Goal: Task Accomplishment & Management: Complete application form

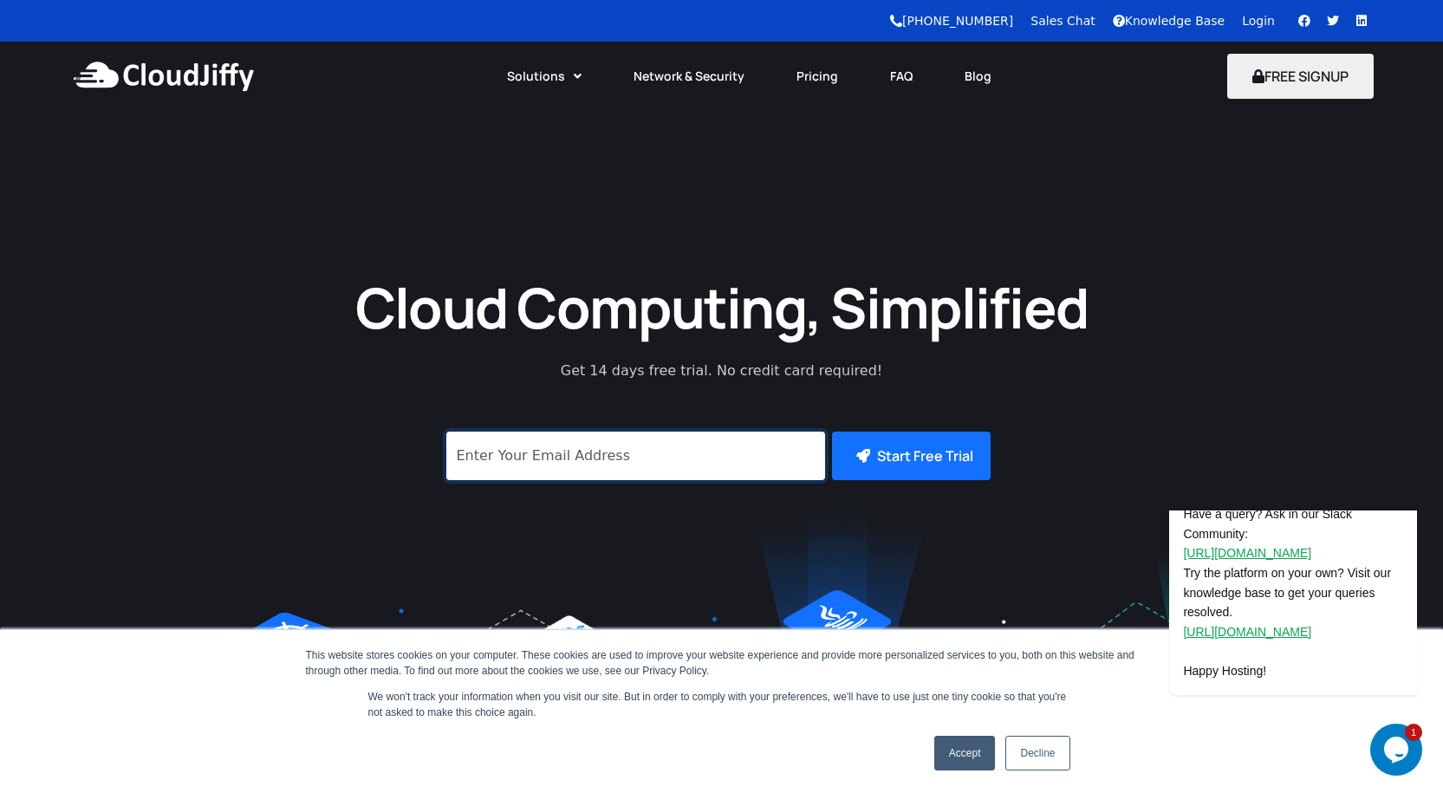
click at [601, 444] on input "signup" at bounding box center [635, 455] width 379 height 49
click at [686, 461] on input "signup" at bounding box center [635, 455] width 379 height 49
paste input "[EMAIL_ADDRESS][DOMAIN_NAME]"
type input "[EMAIL_ADDRESS][DOMAIN_NAME]"
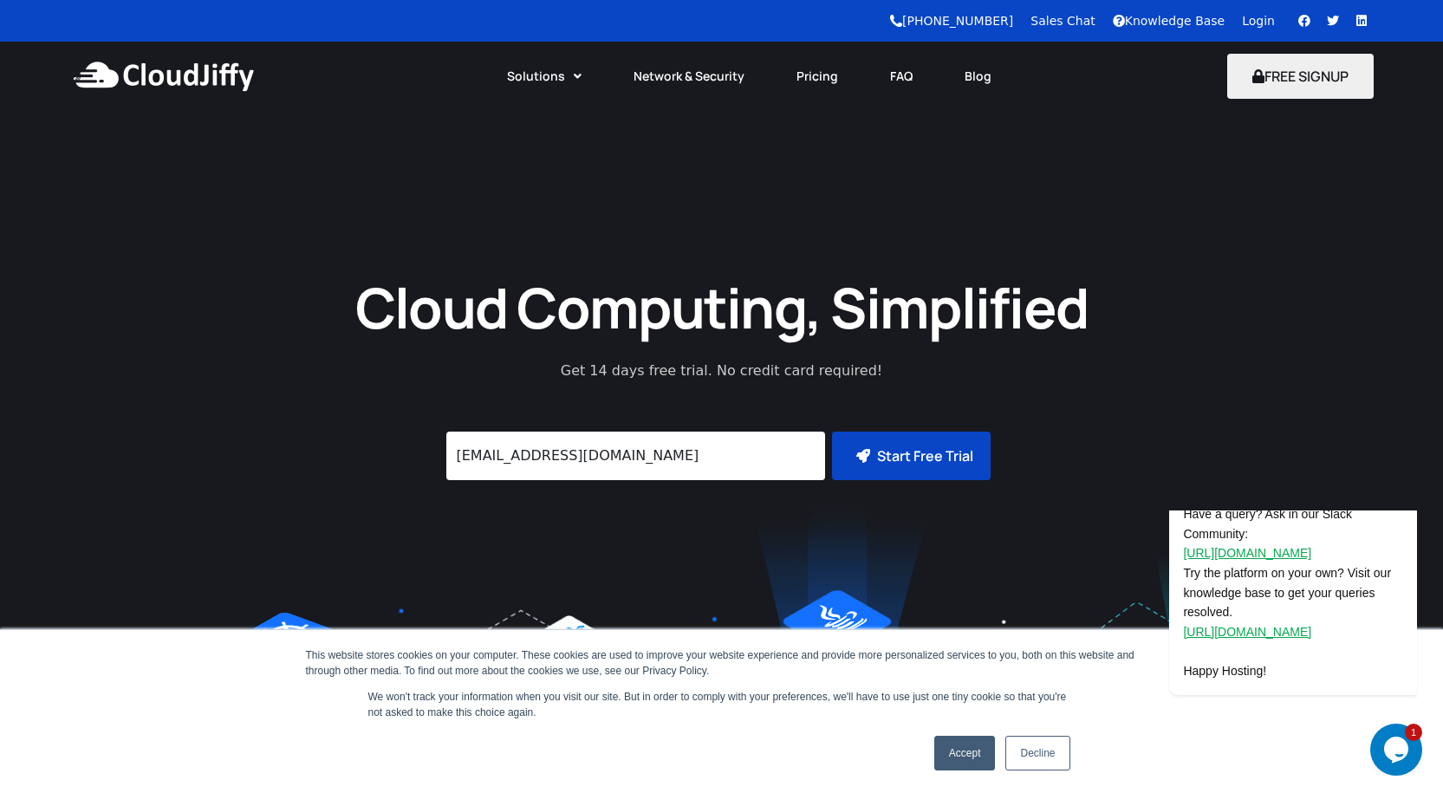
click at [865, 454] on icon "submit" at bounding box center [863, 456] width 14 height 14
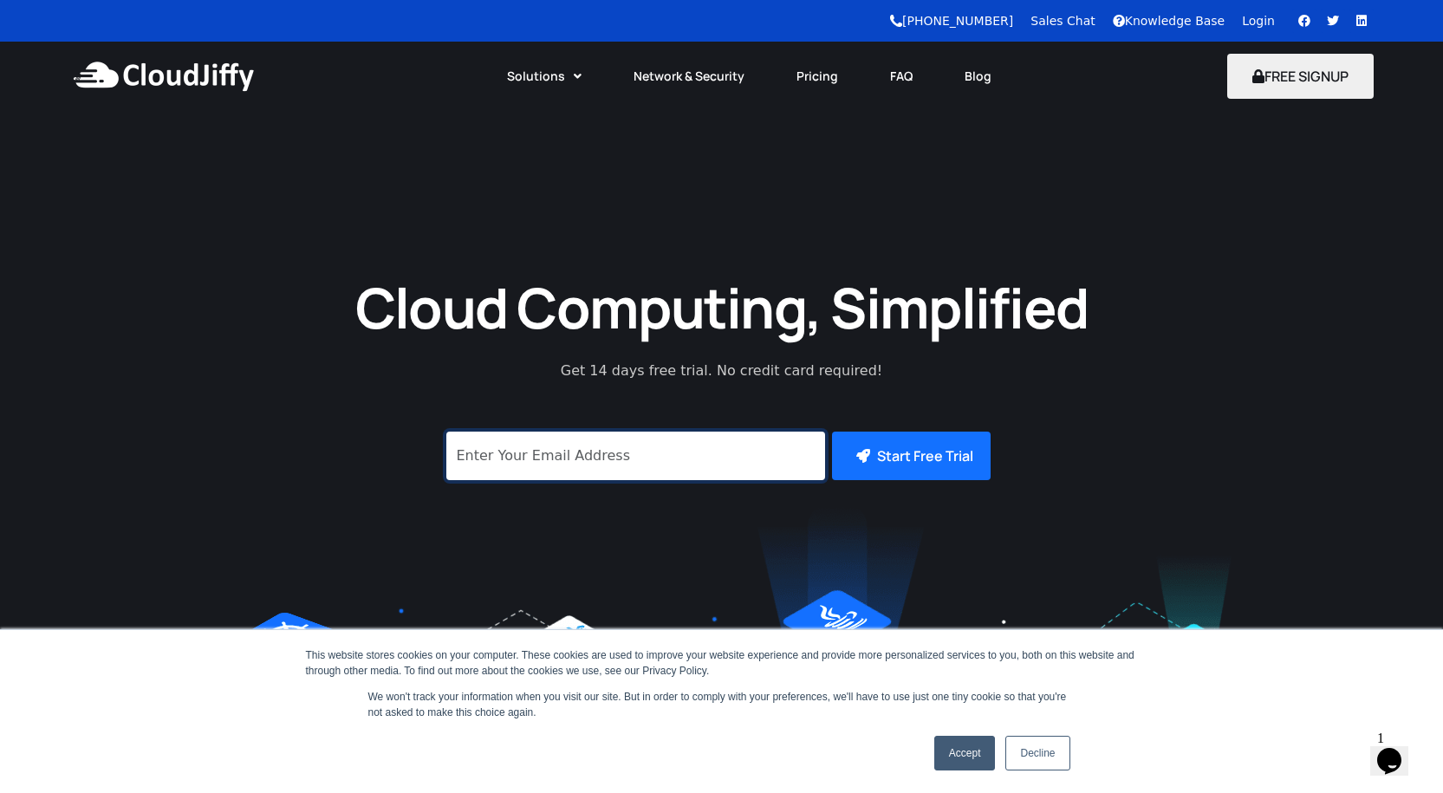
click at [589, 446] on input "signup" at bounding box center [635, 455] width 379 height 49
type input "it"
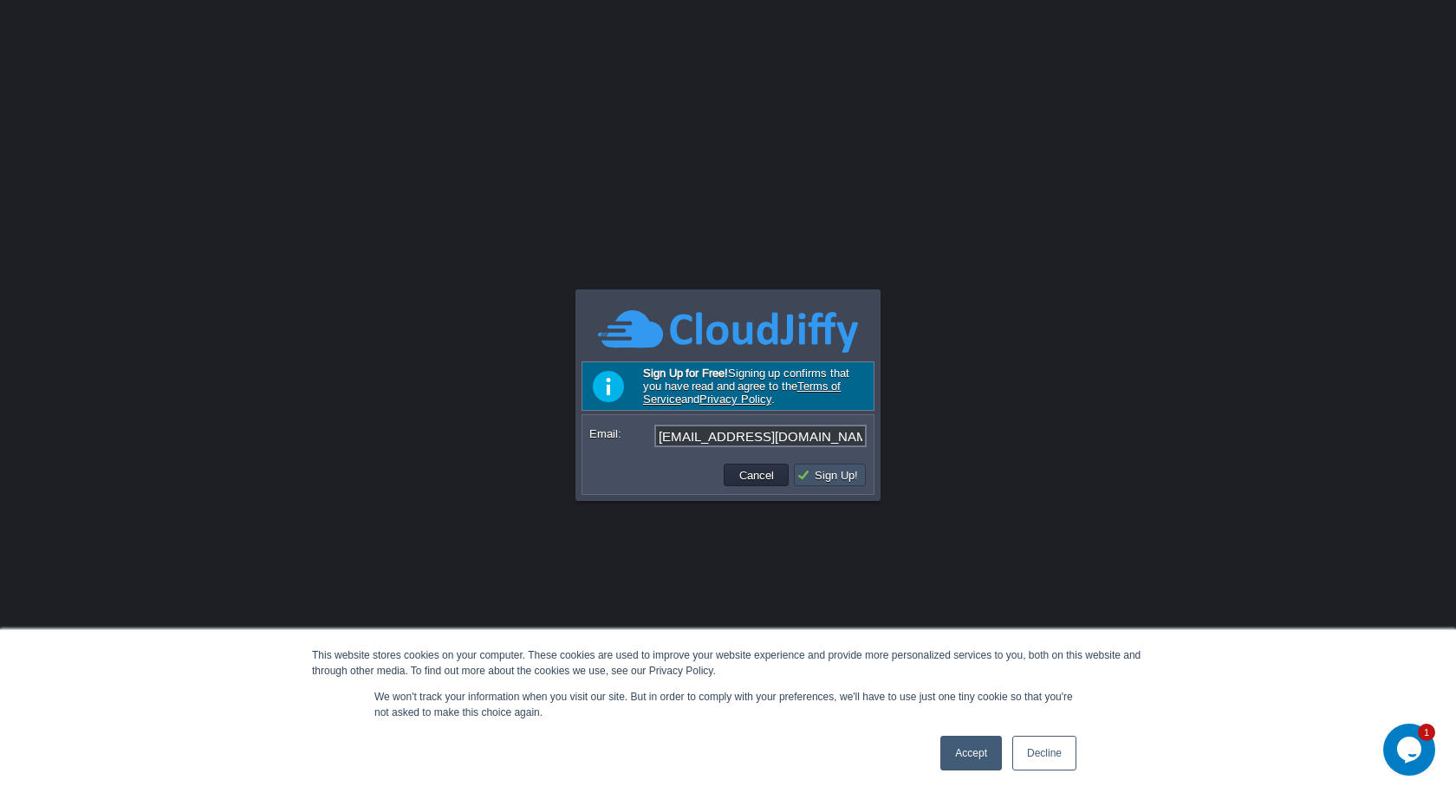
click at [814, 474] on button "Sign Up!" at bounding box center [829, 475] width 67 height 16
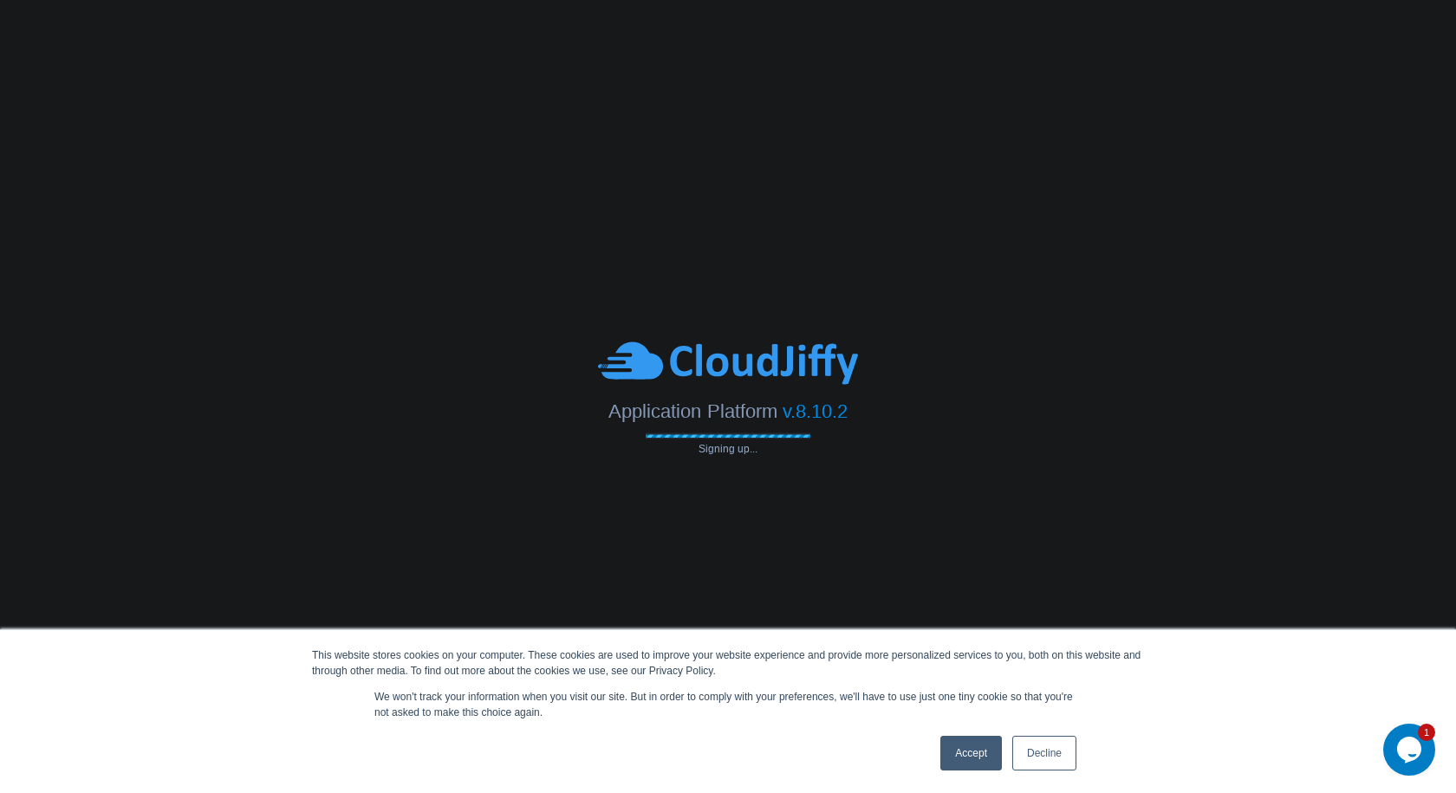
click at [977, 757] on link "Accept" at bounding box center [971, 753] width 62 height 35
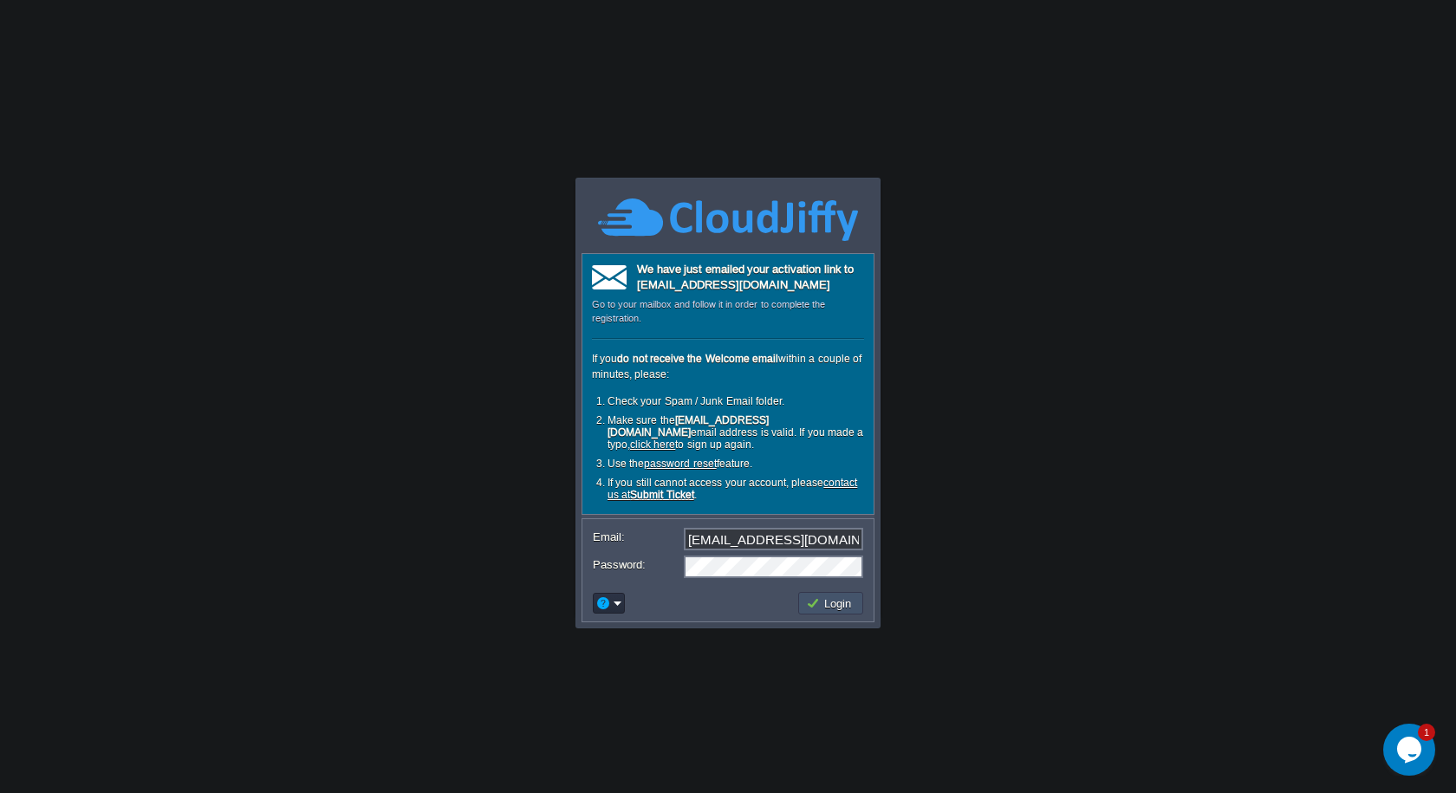
click at [816, 595] on button "Login" at bounding box center [831, 603] width 50 height 16
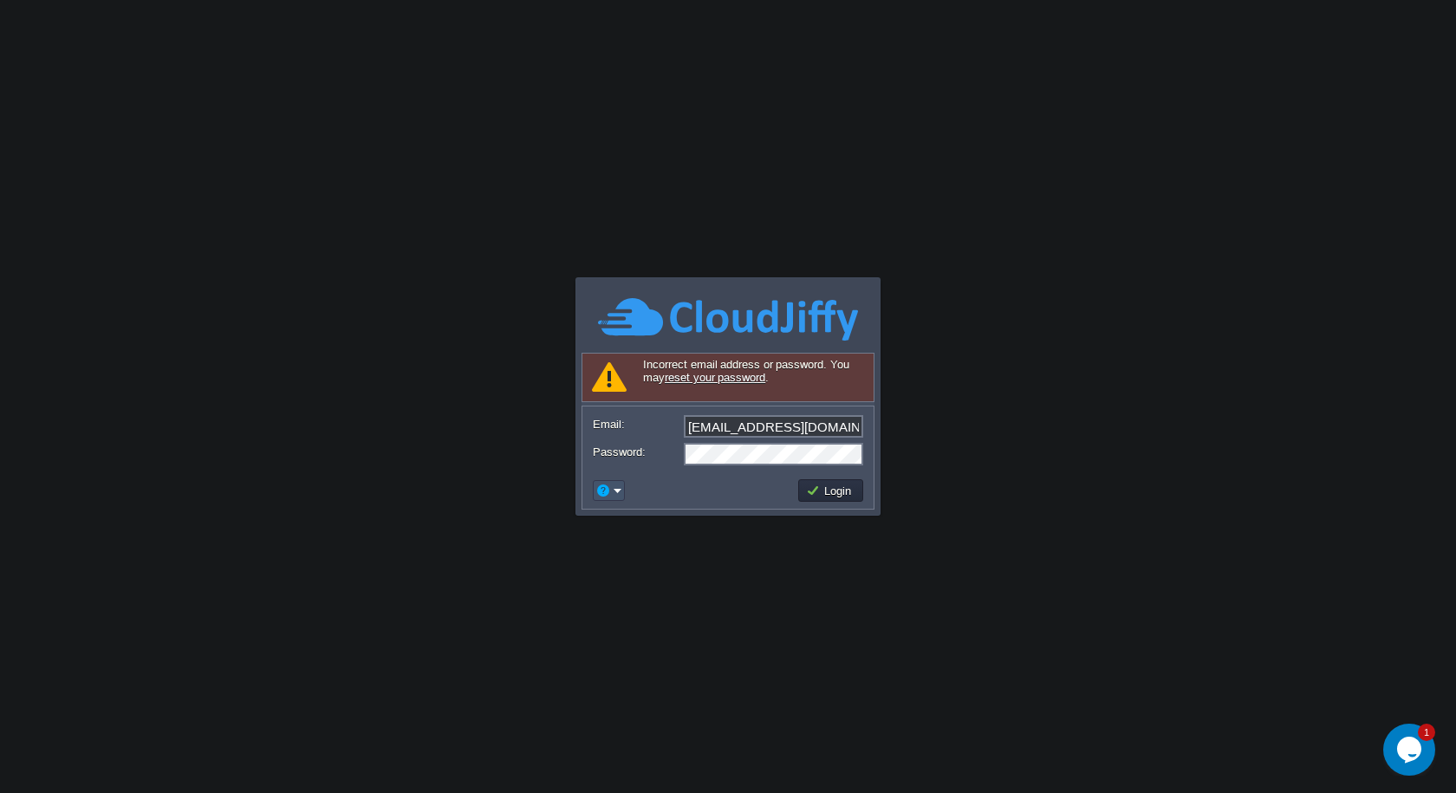
click at [607, 484] on button "button" at bounding box center [603, 491] width 16 height 16
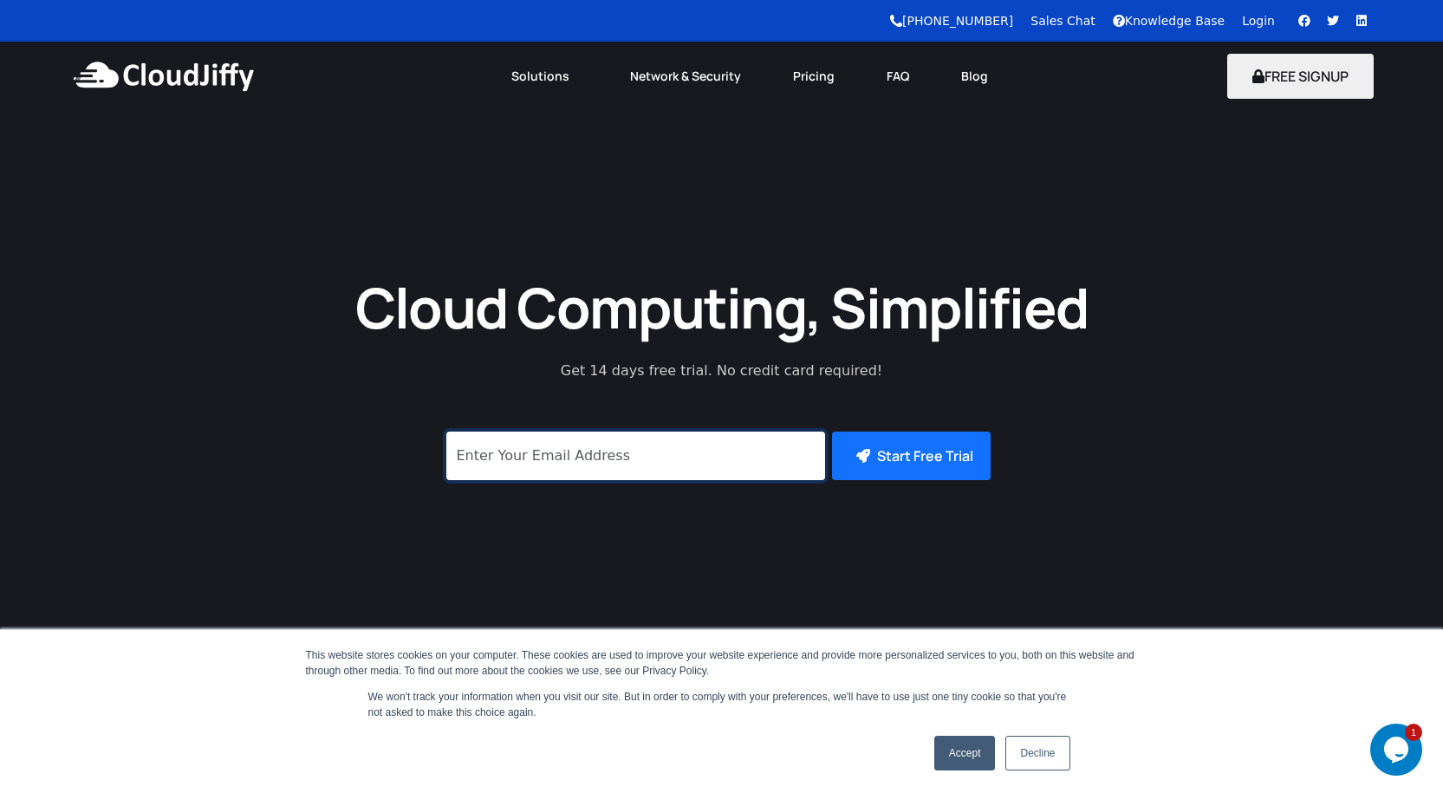
click at [547, 447] on input "signup" at bounding box center [635, 455] width 379 height 49
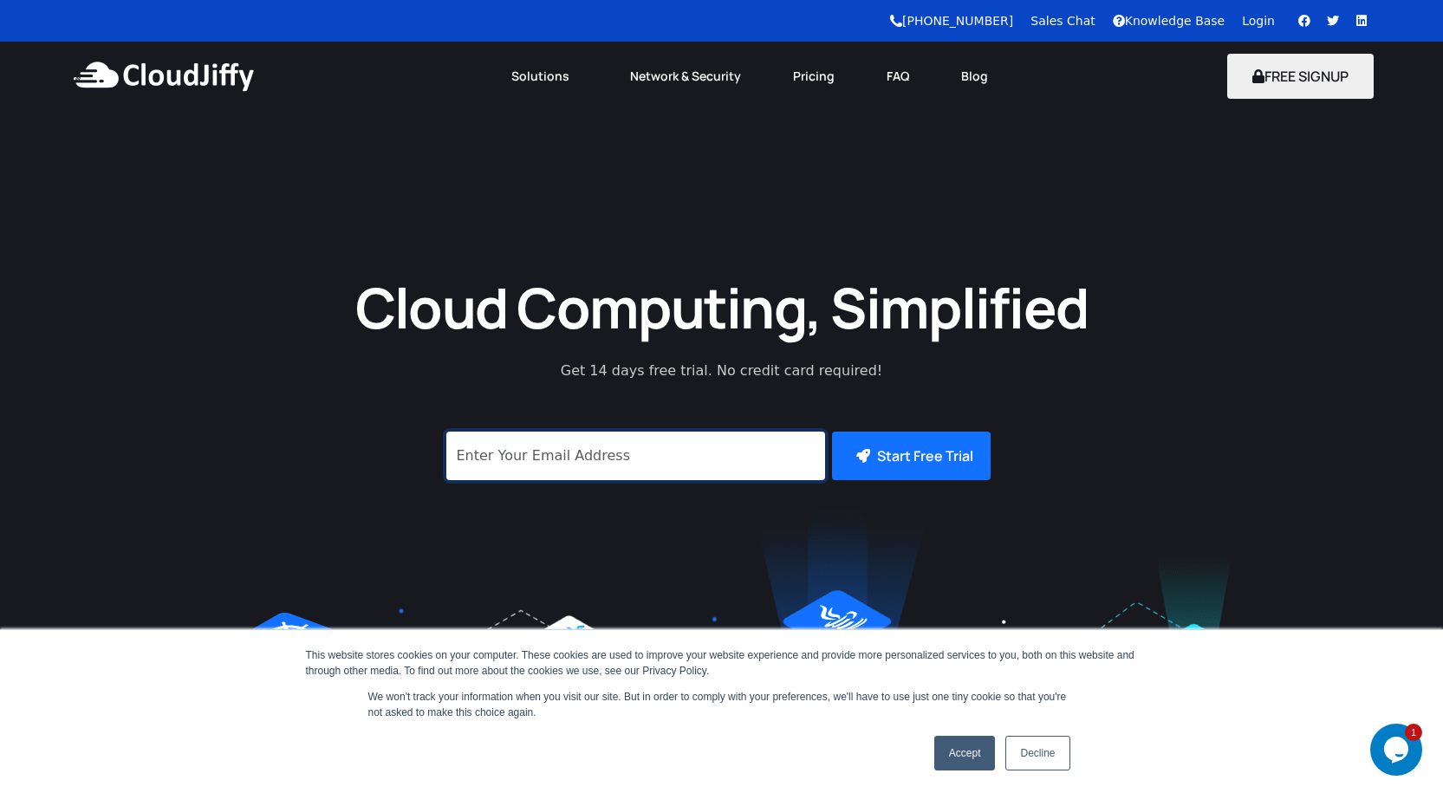
paste input "[EMAIL_ADDRESS][DOMAIN_NAME]"
type input "[EMAIL_ADDRESS][DOMAIN_NAME]"
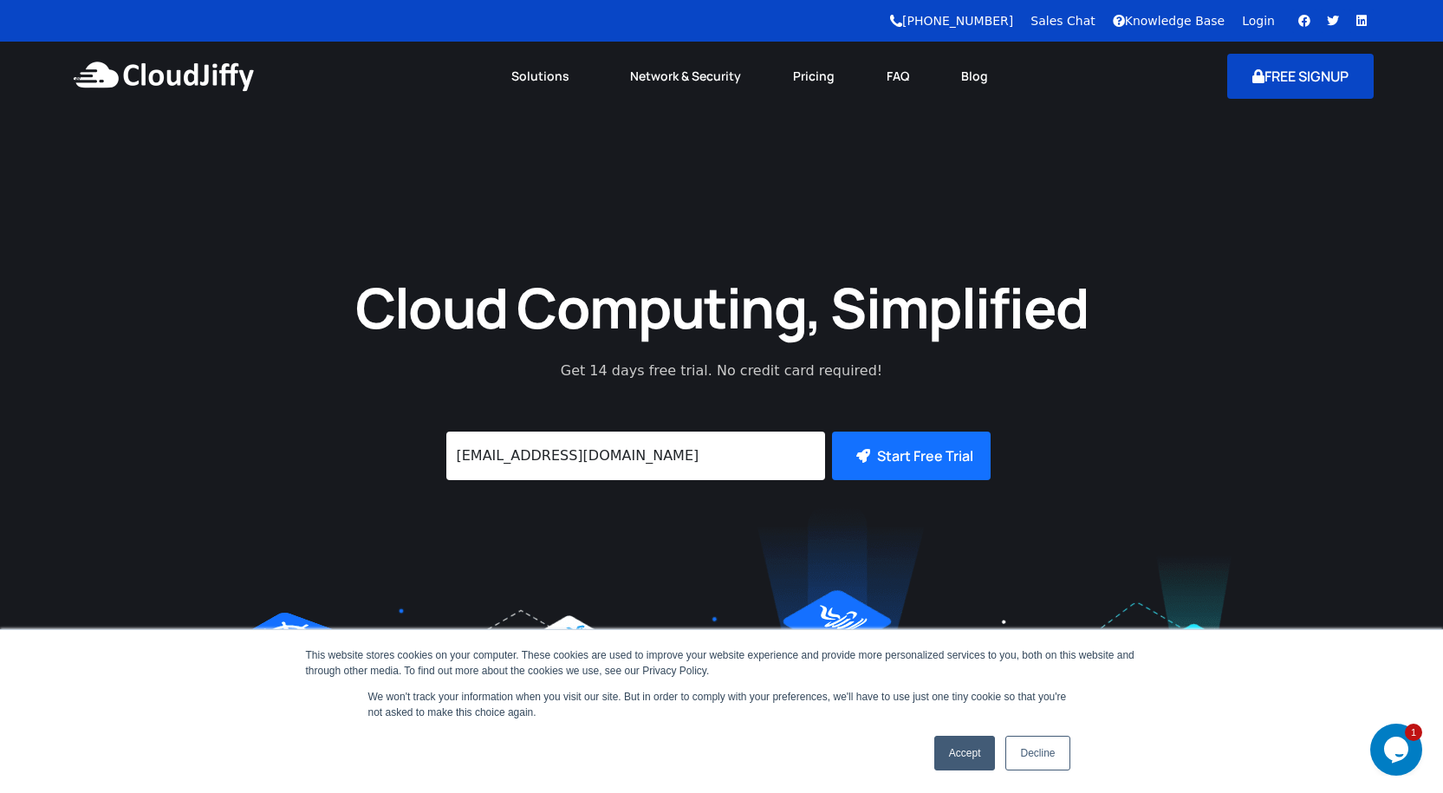
click at [1281, 75] on button "FREE SIGNUP" at bounding box center [1300, 76] width 146 height 45
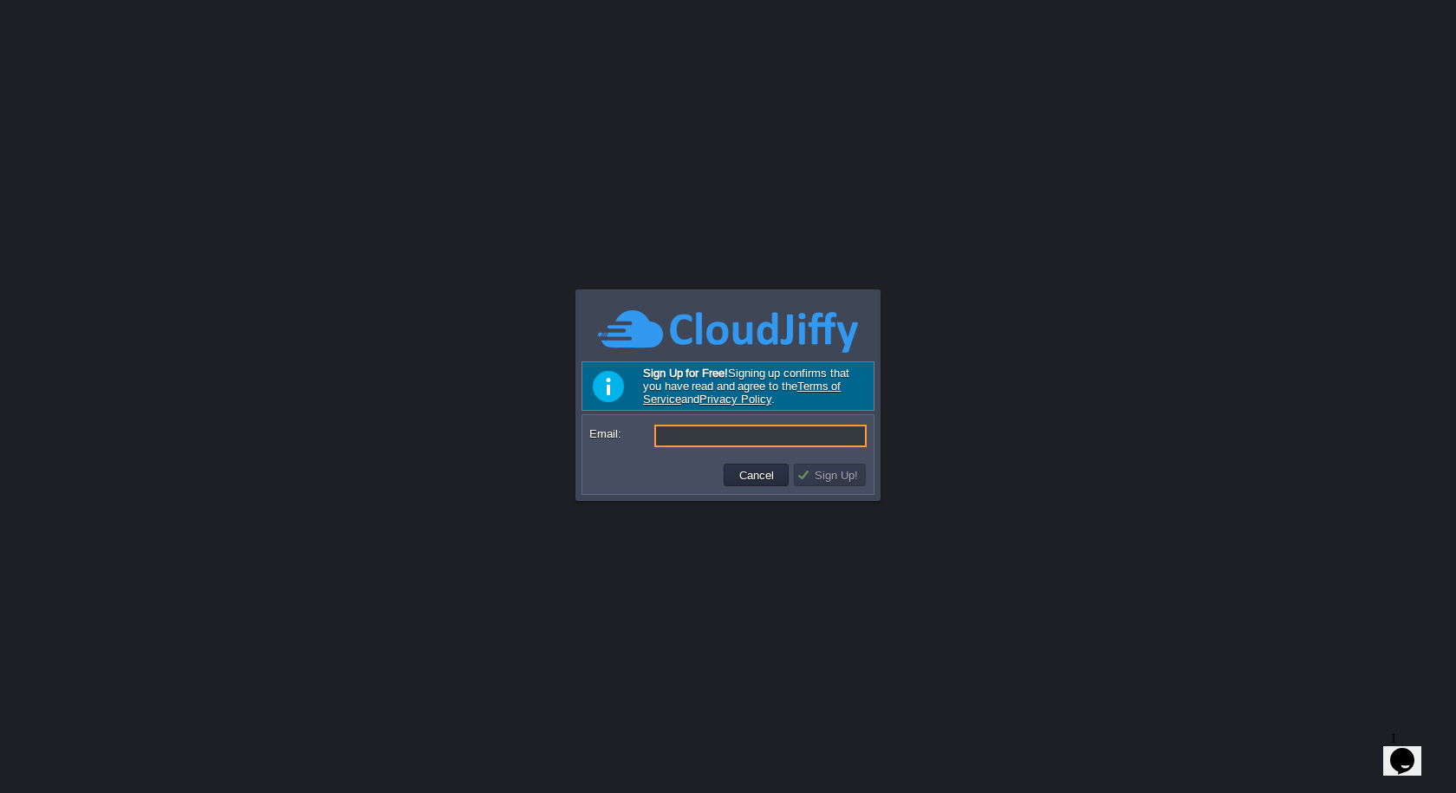
paste input "[EMAIL_ADDRESS][DOMAIN_NAME]"
type input "[EMAIL_ADDRESS][DOMAIN_NAME]"
click at [810, 482] on button "Sign Up!" at bounding box center [829, 475] width 67 height 16
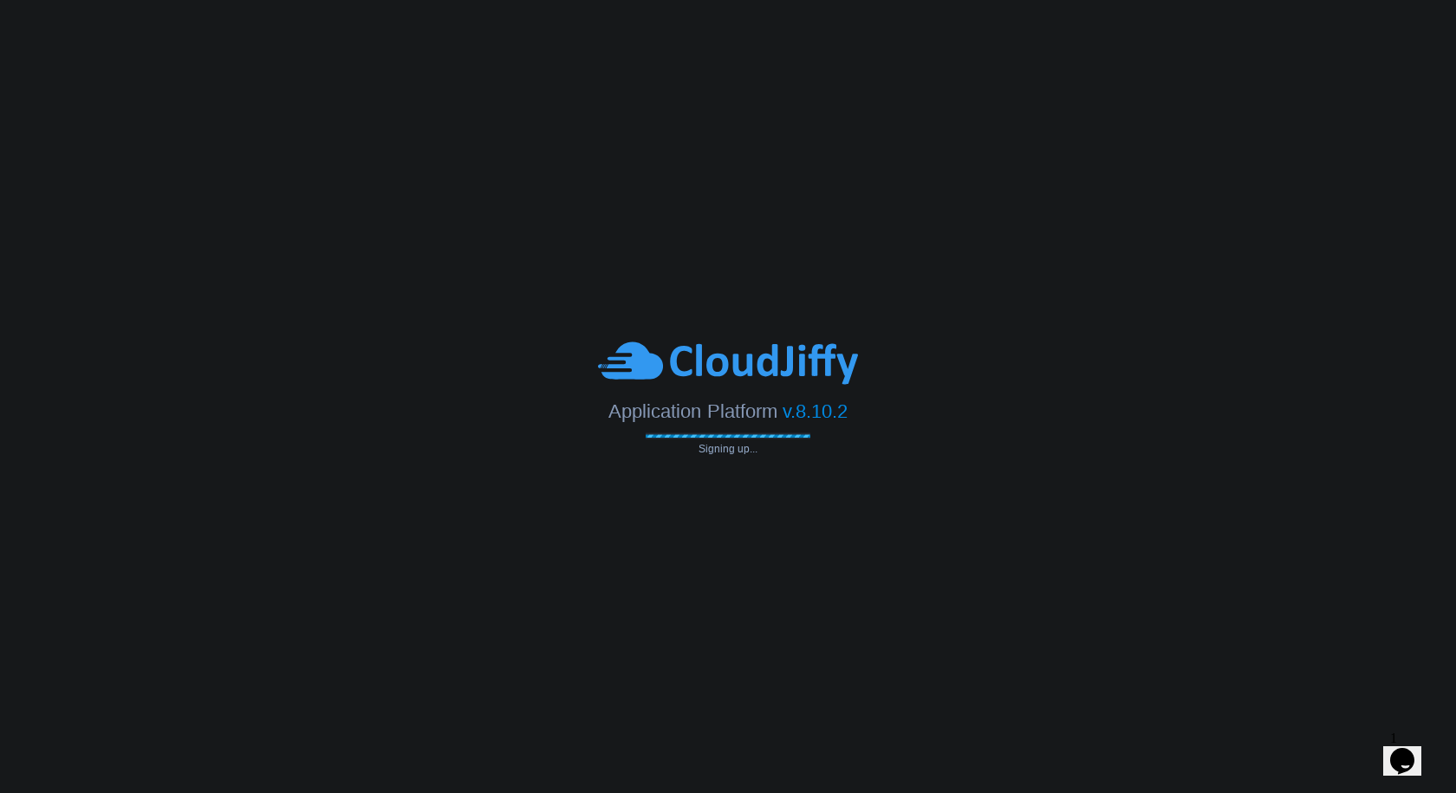
type input "[EMAIL_ADDRESS][DOMAIN_NAME]"
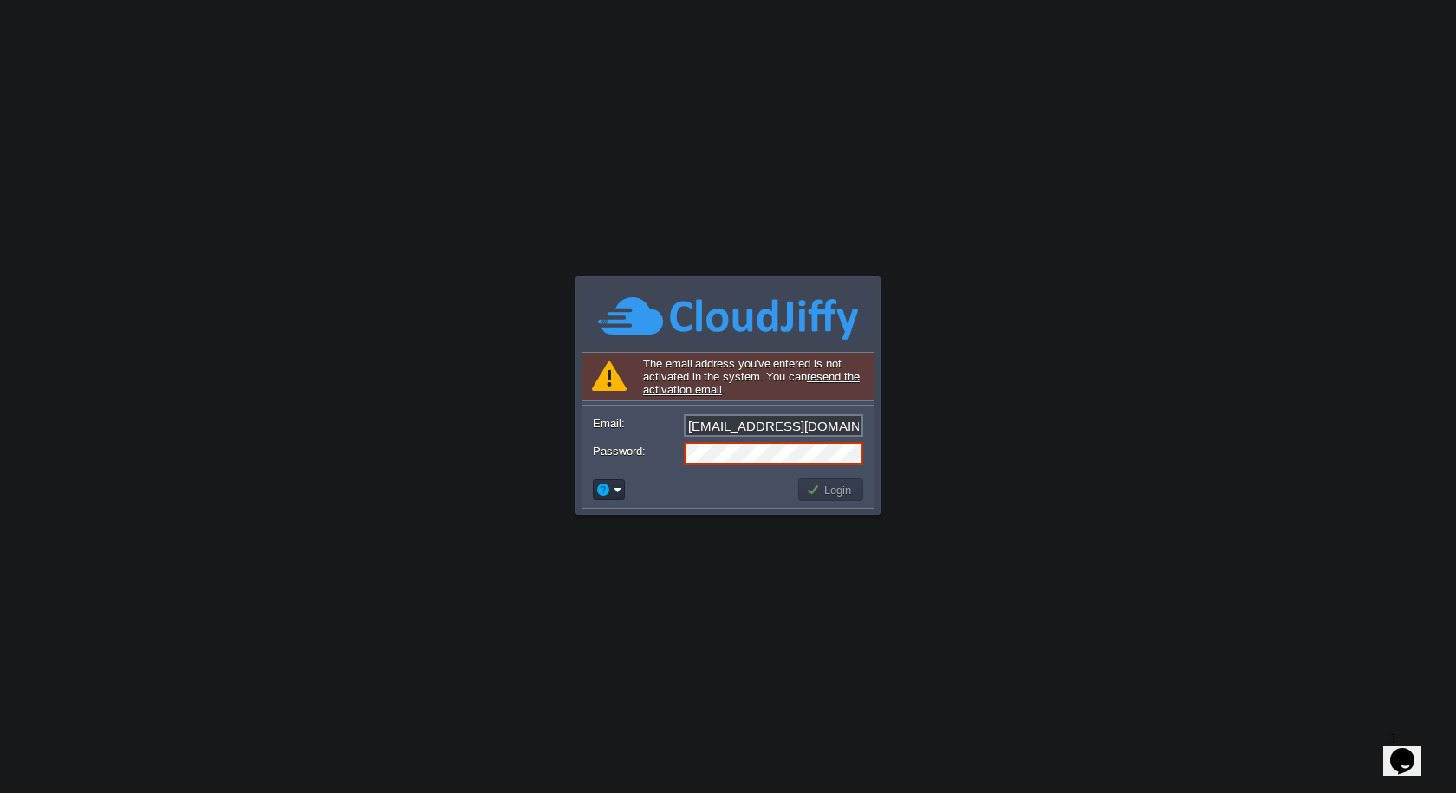
click at [837, 381] on link "resend the activation email" at bounding box center [751, 383] width 217 height 26
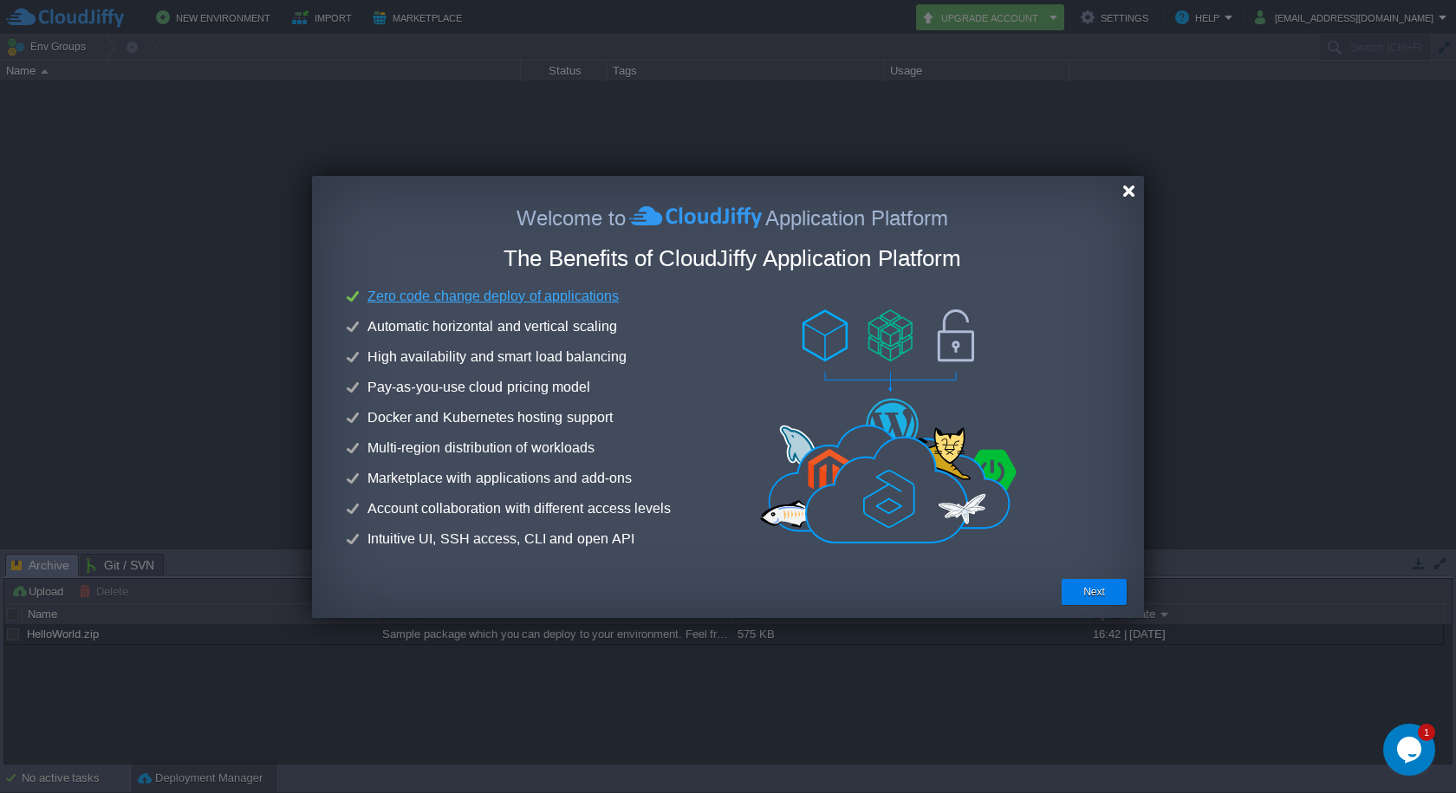
click at [1129, 189] on div at bounding box center [1128, 191] width 13 height 13
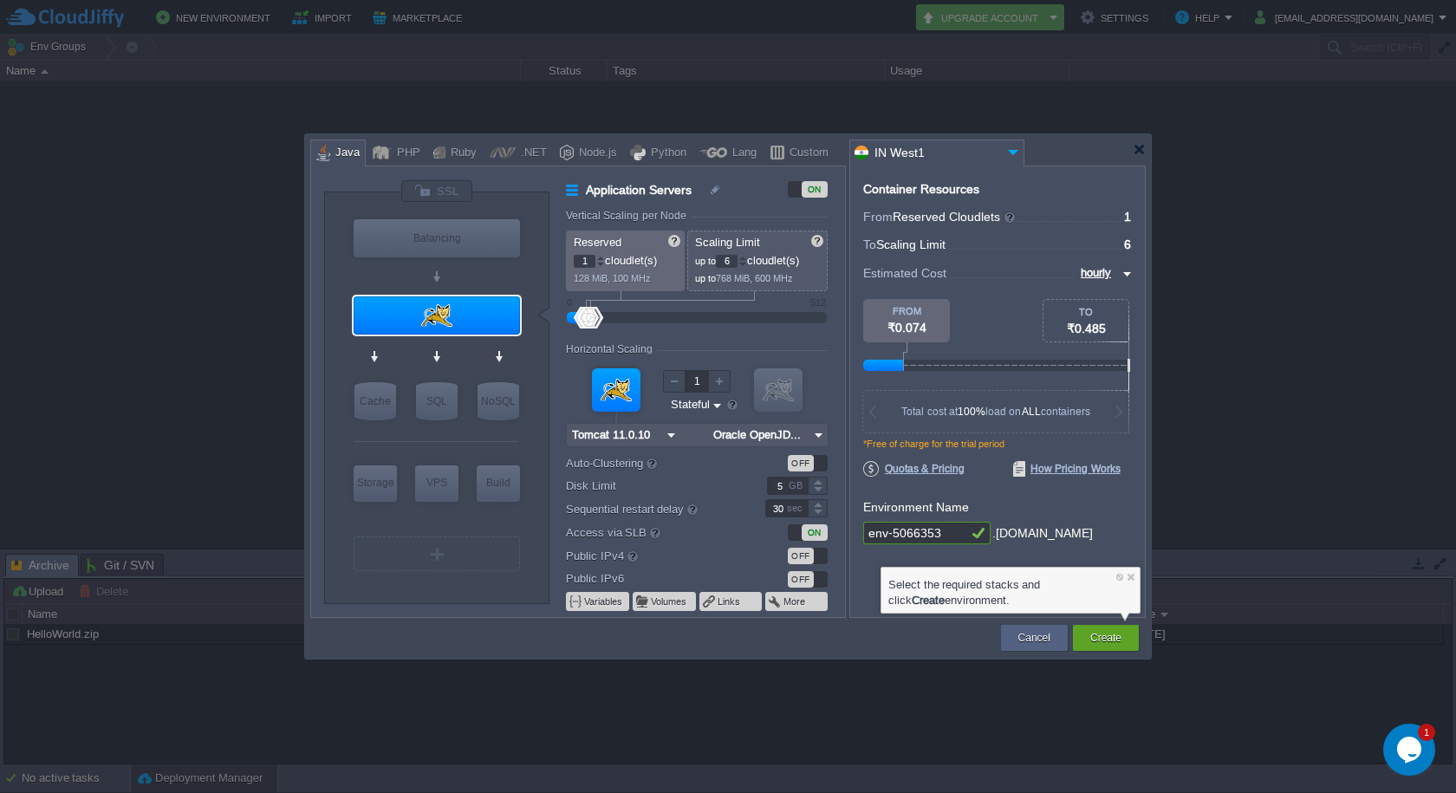
click at [1132, 138] on div at bounding box center [727, 149] width 835 height 31
click at [1129, 147] on div at bounding box center [727, 149] width 835 height 31
click at [1137, 147] on div at bounding box center [1138, 149] width 13 height 13
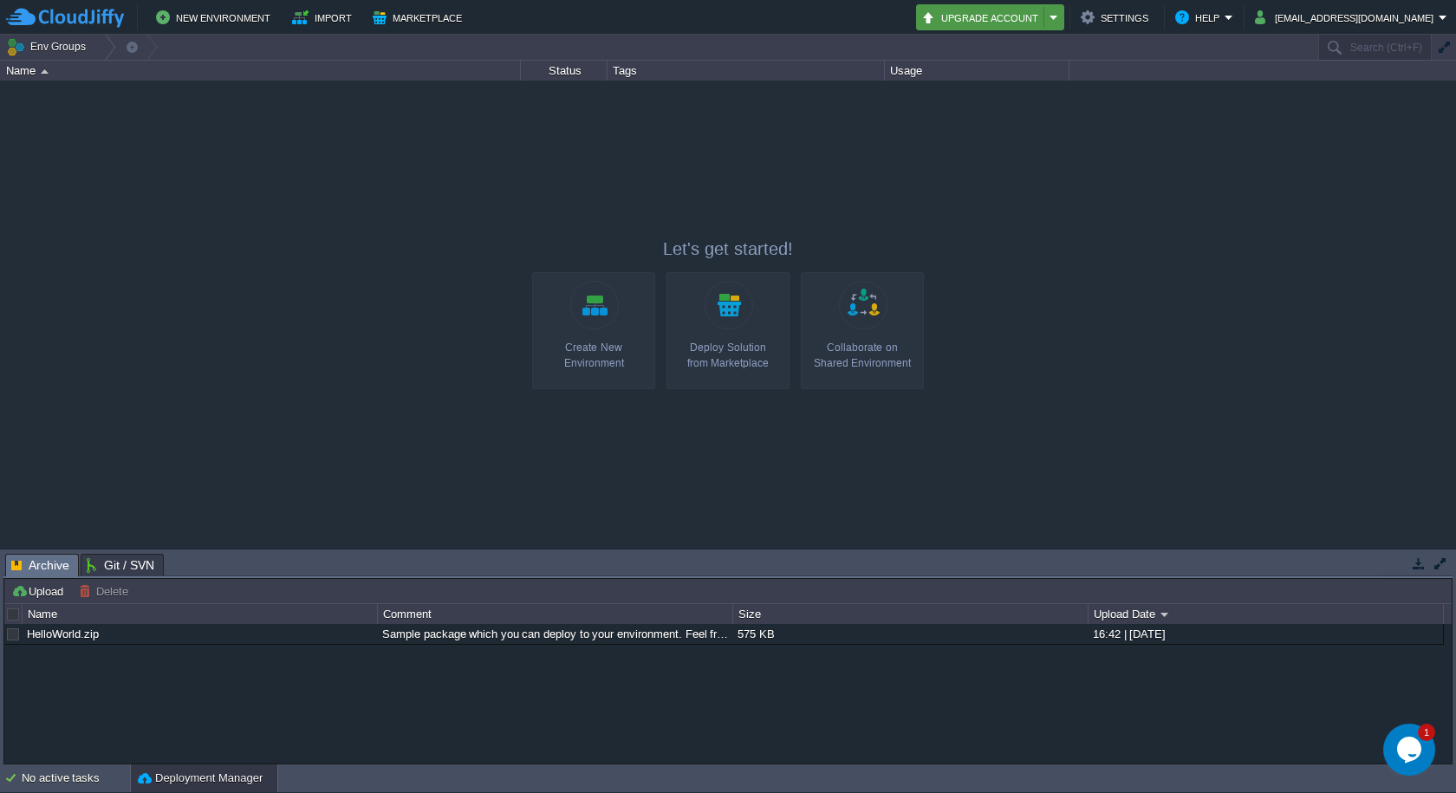
click at [1044, 19] on button "Upgrade Account" at bounding box center [982, 17] width 123 height 21
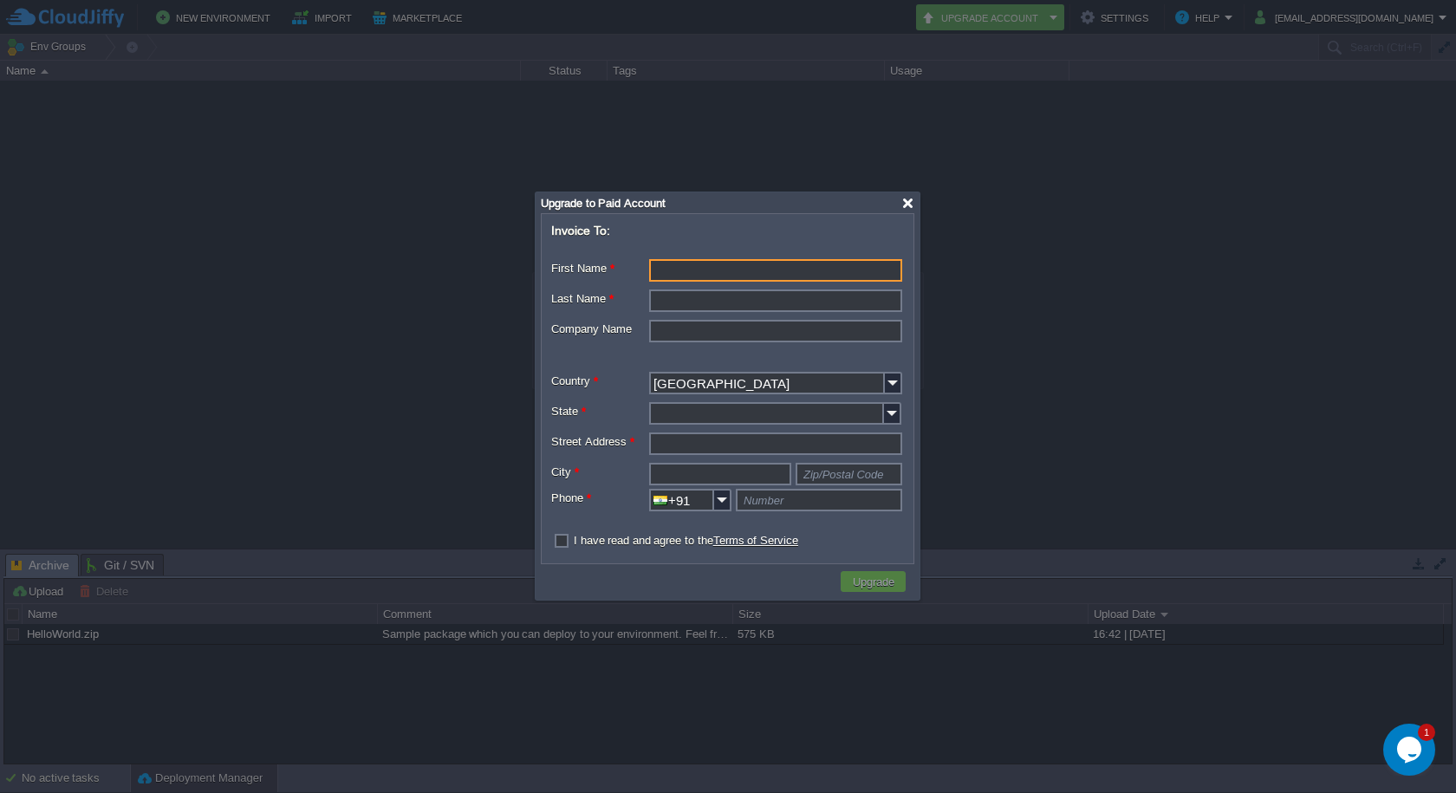
click at [911, 199] on div at bounding box center [907, 203] width 13 height 13
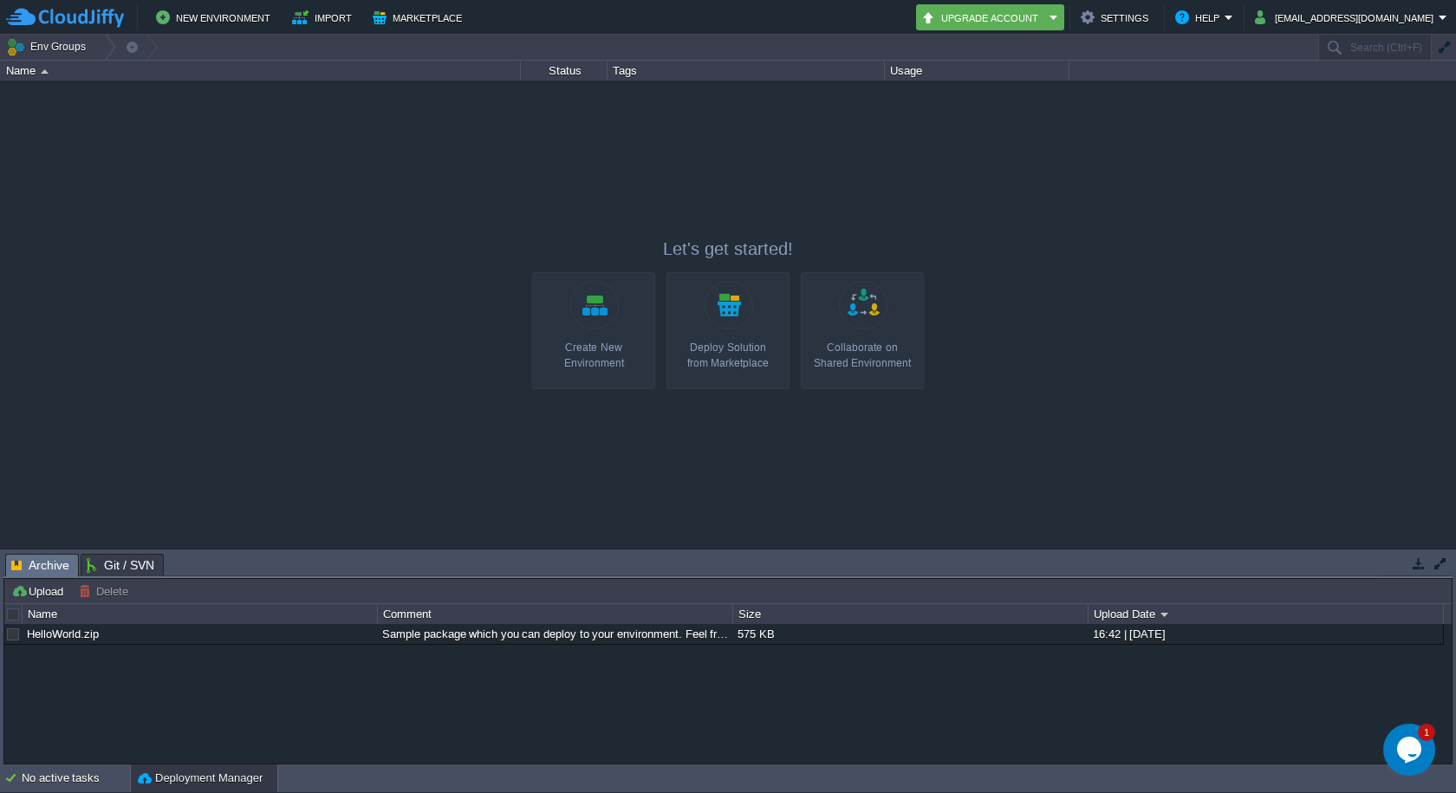
click at [589, 331] on link "Create New Environment" at bounding box center [593, 330] width 123 height 117
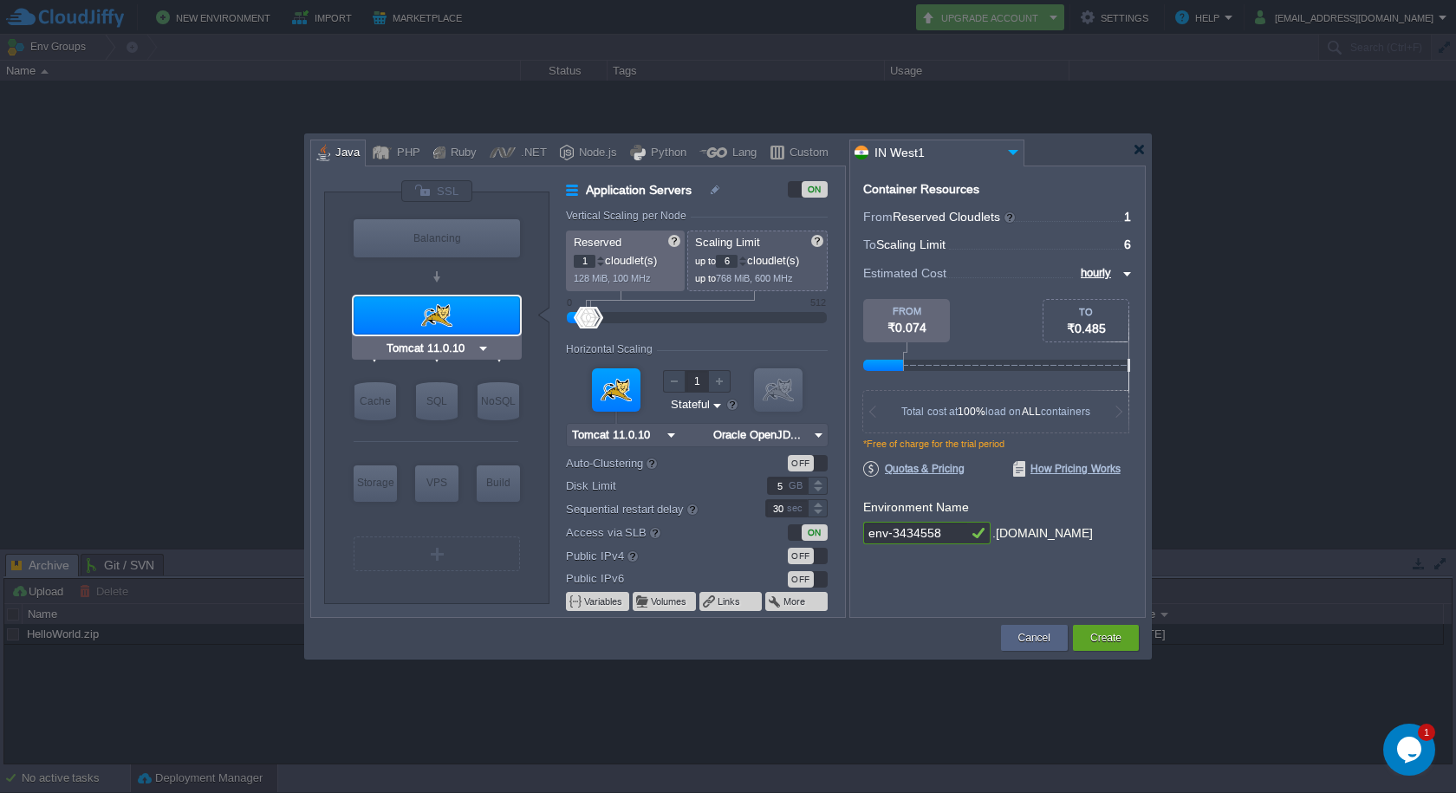
click at [466, 318] on div at bounding box center [436, 315] width 166 height 38
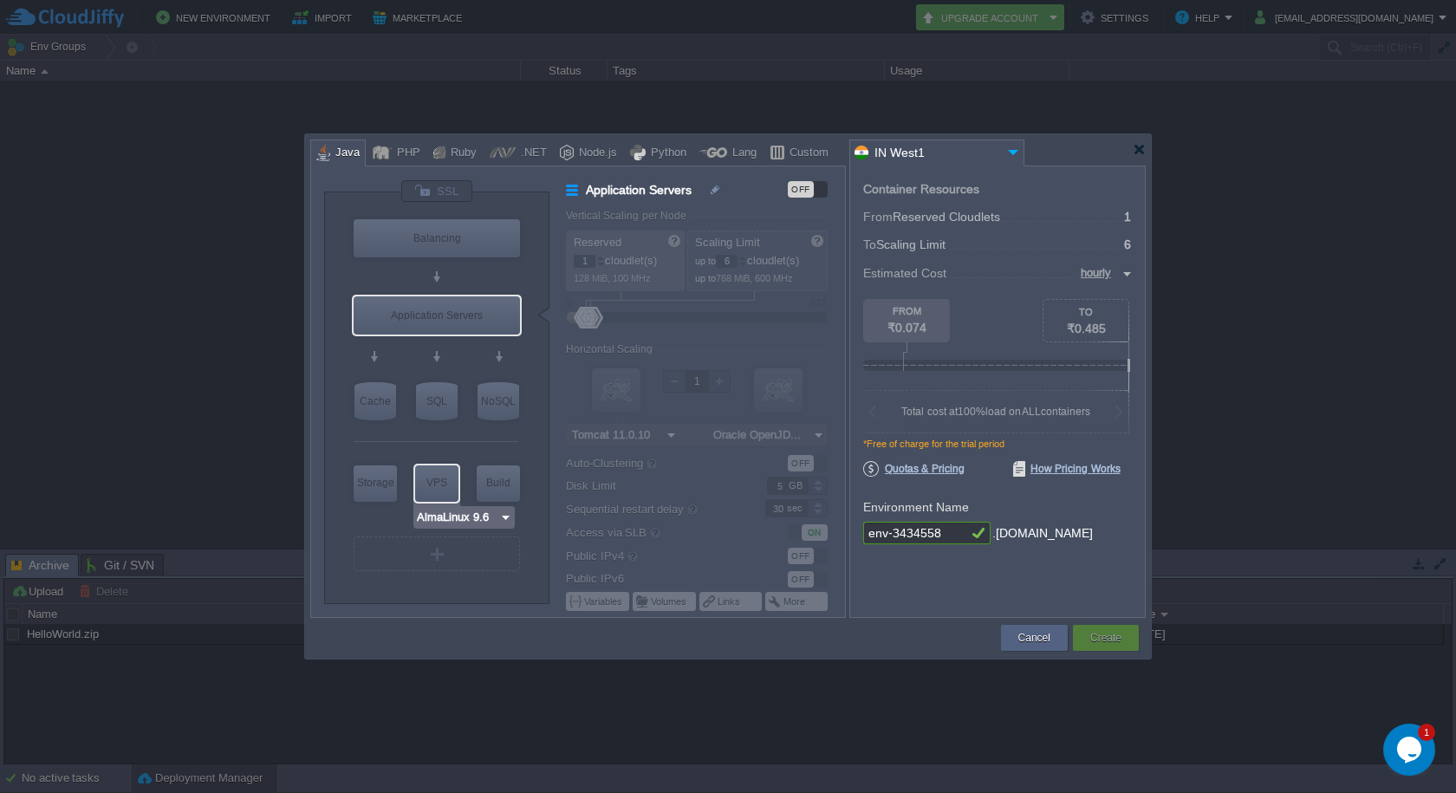
type input "MariaDB 12.0.2"
click at [440, 394] on div "SQL" at bounding box center [437, 401] width 42 height 38
type input "SQL Databases"
type input "4"
type input "MariaDB 12.0.2"
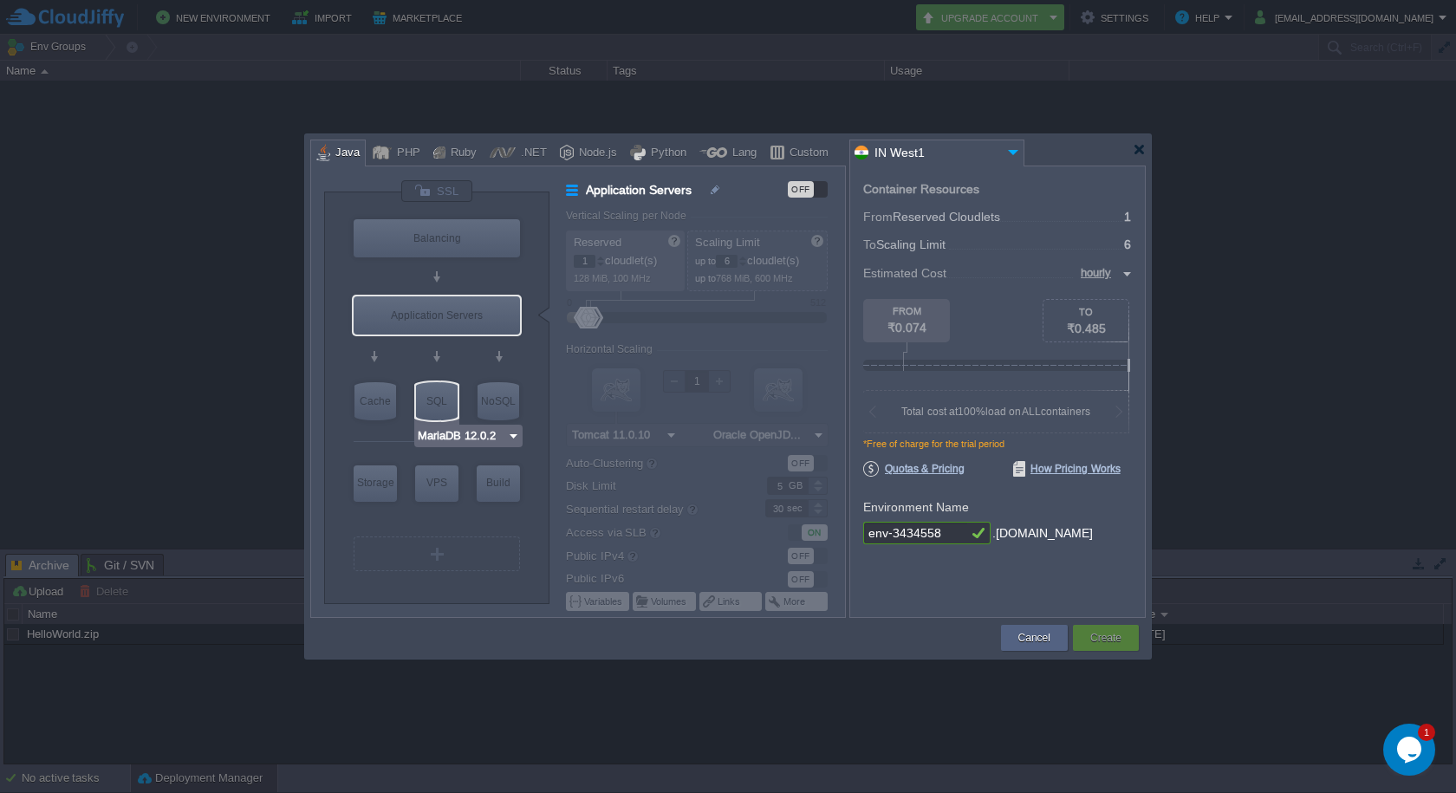
type input "12.0.2-almalin..."
type input "Stateless"
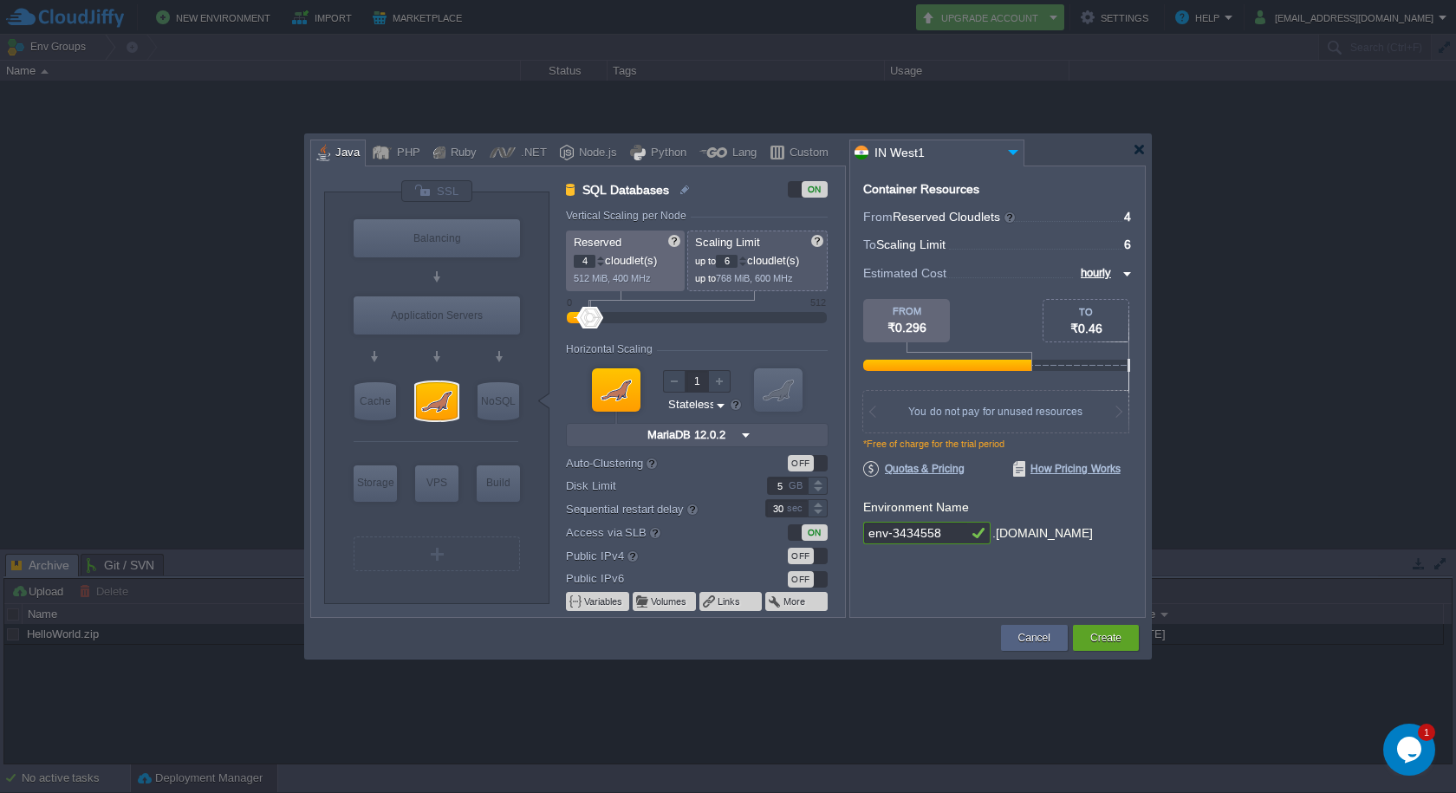
type input "12"
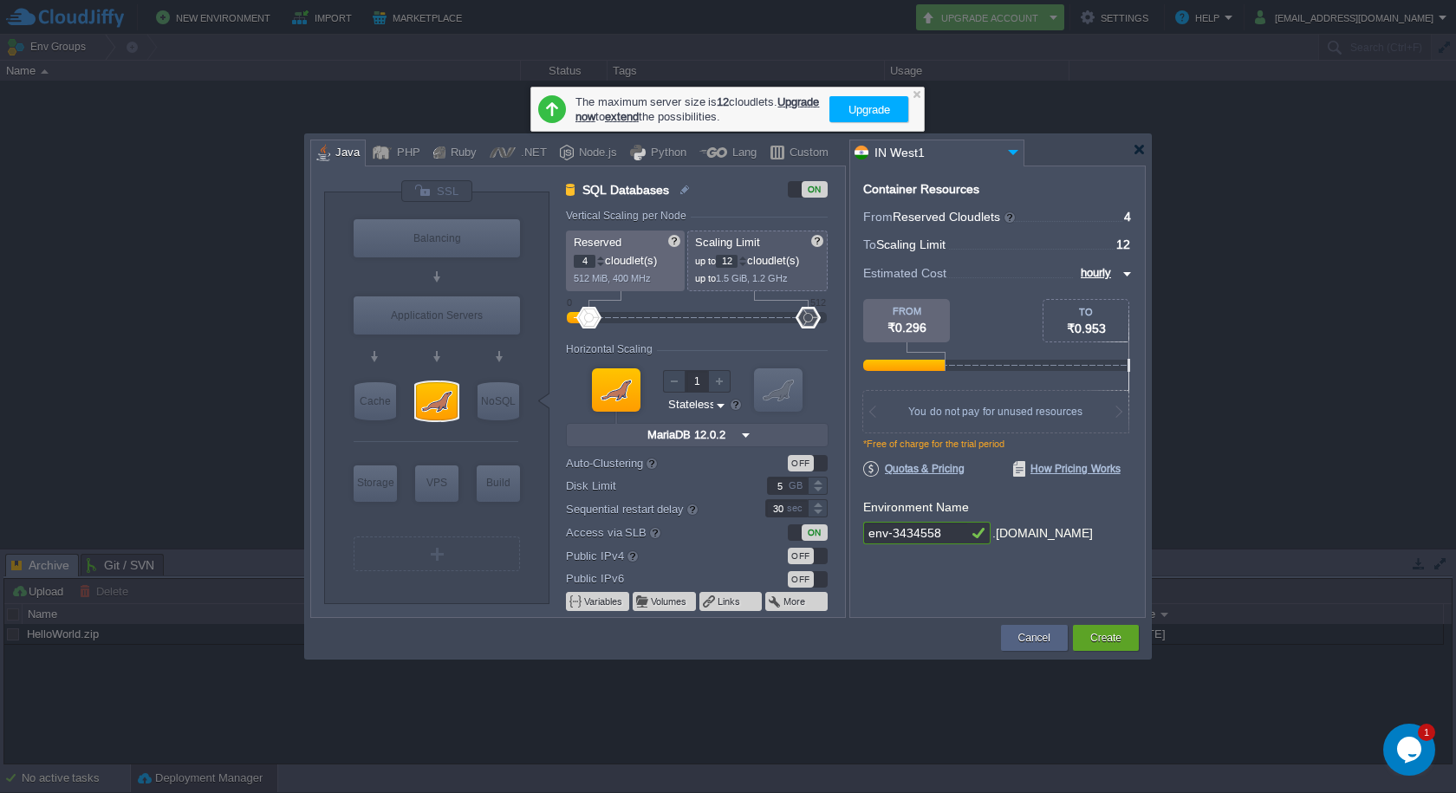
drag, startPoint x: 596, startPoint y: 316, endPoint x: 834, endPoint y: 321, distance: 238.3
click at [834, 321] on form "Vertical Scaling per Node Reserved 4 cloudlet(s) 512 MiB, 400 MHz Scaling Limit…" at bounding box center [705, 413] width 278 height 407
click at [919, 88] on div at bounding box center [916, 93] width 11 height 11
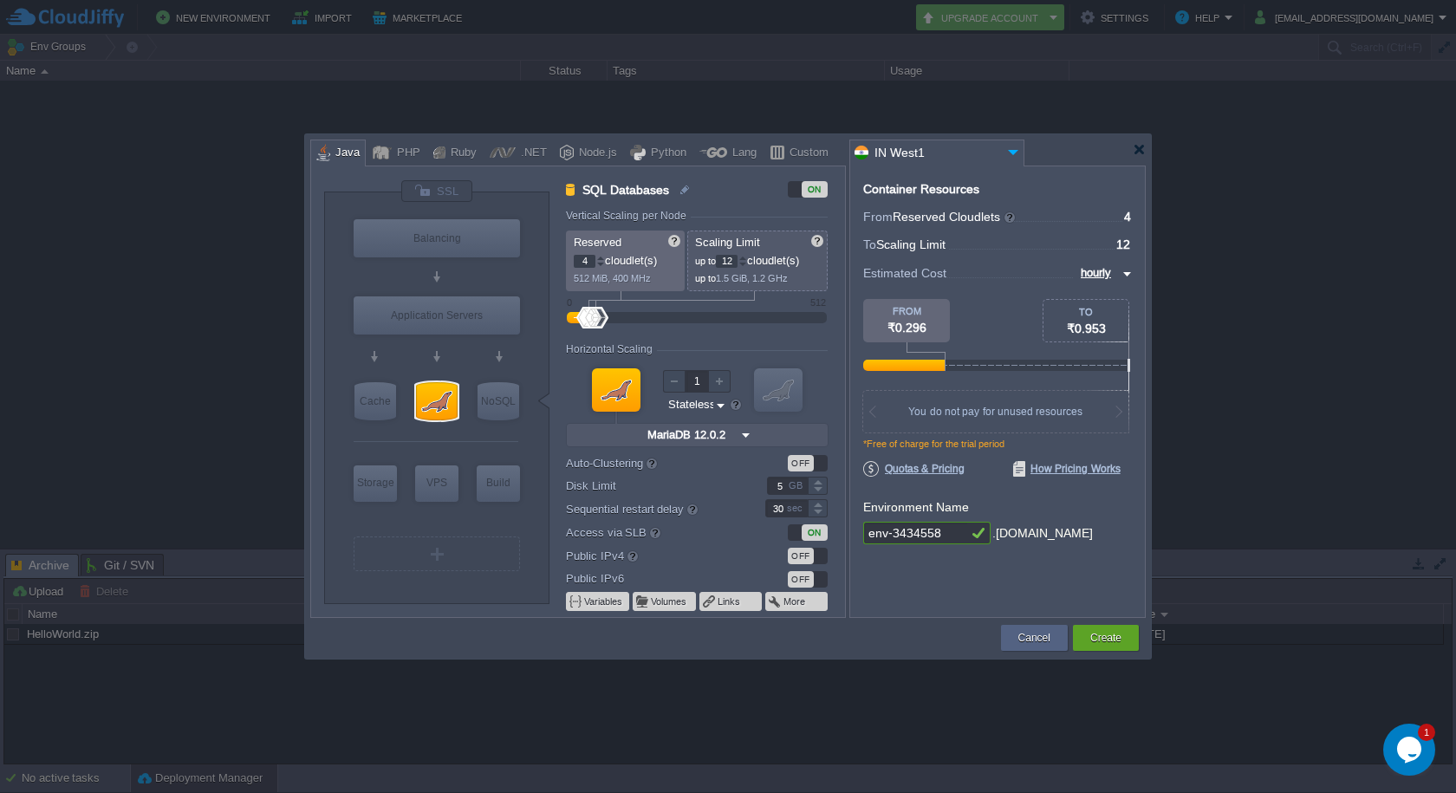
click at [1145, 146] on div at bounding box center [730, 149] width 840 height 31
drag, startPoint x: 1144, startPoint y: 146, endPoint x: 1122, endPoint y: 134, distance: 24.8
click at [1143, 146] on div at bounding box center [1138, 149] width 13 height 13
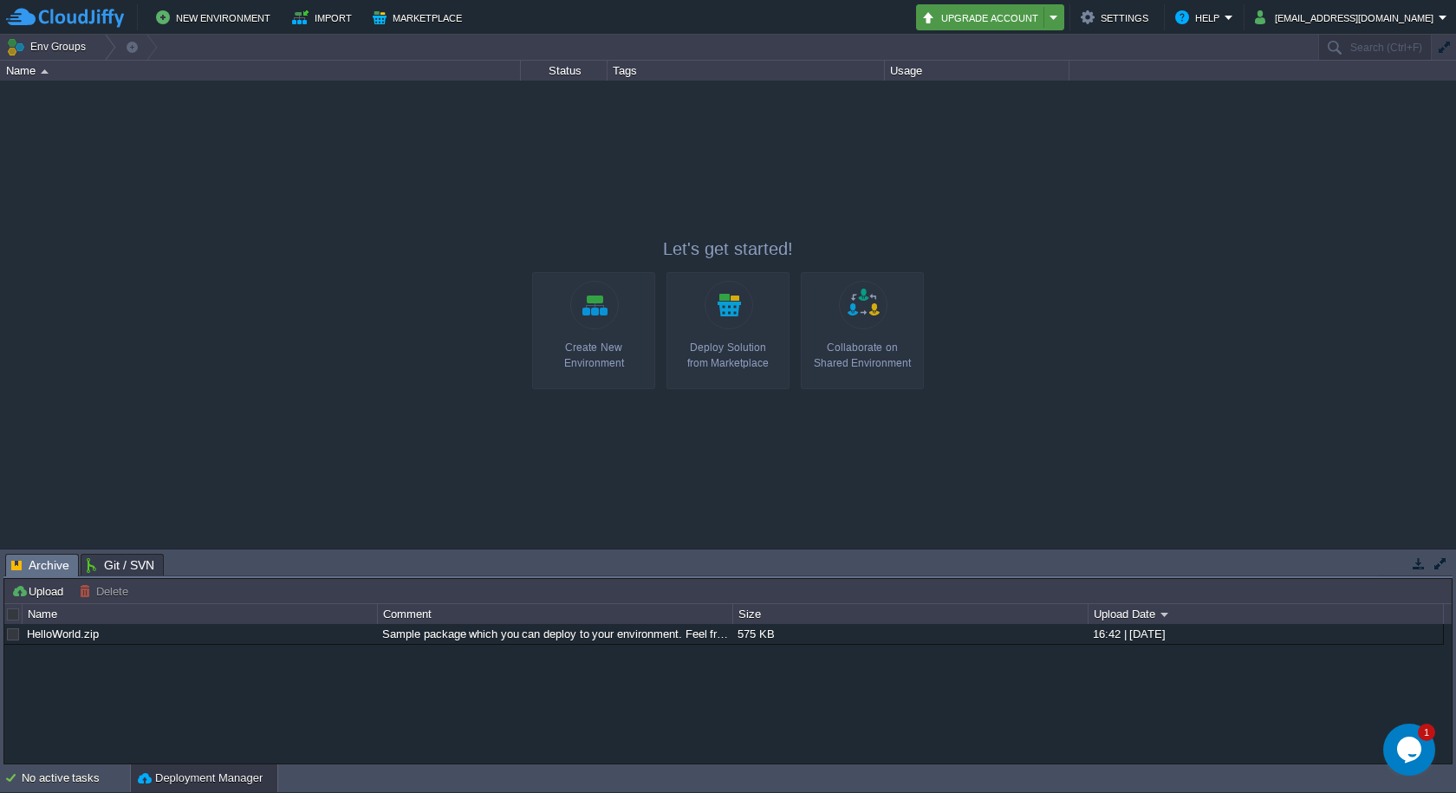
click at [1044, 16] on button "Upgrade Account" at bounding box center [982, 17] width 123 height 21
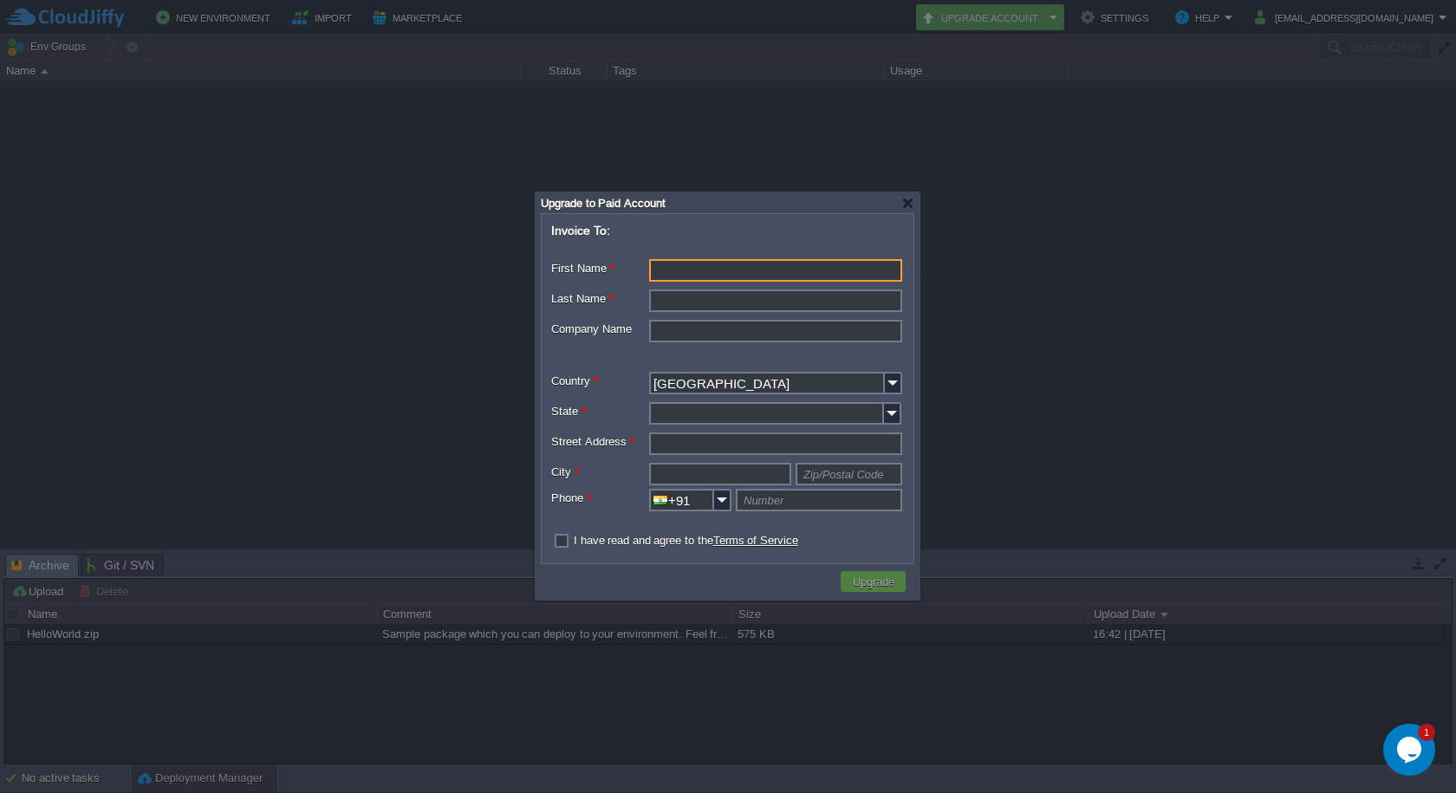
click at [685, 271] on input "First Name *" at bounding box center [775, 270] width 253 height 23
type input "Ranjan"
type input "Subhra"
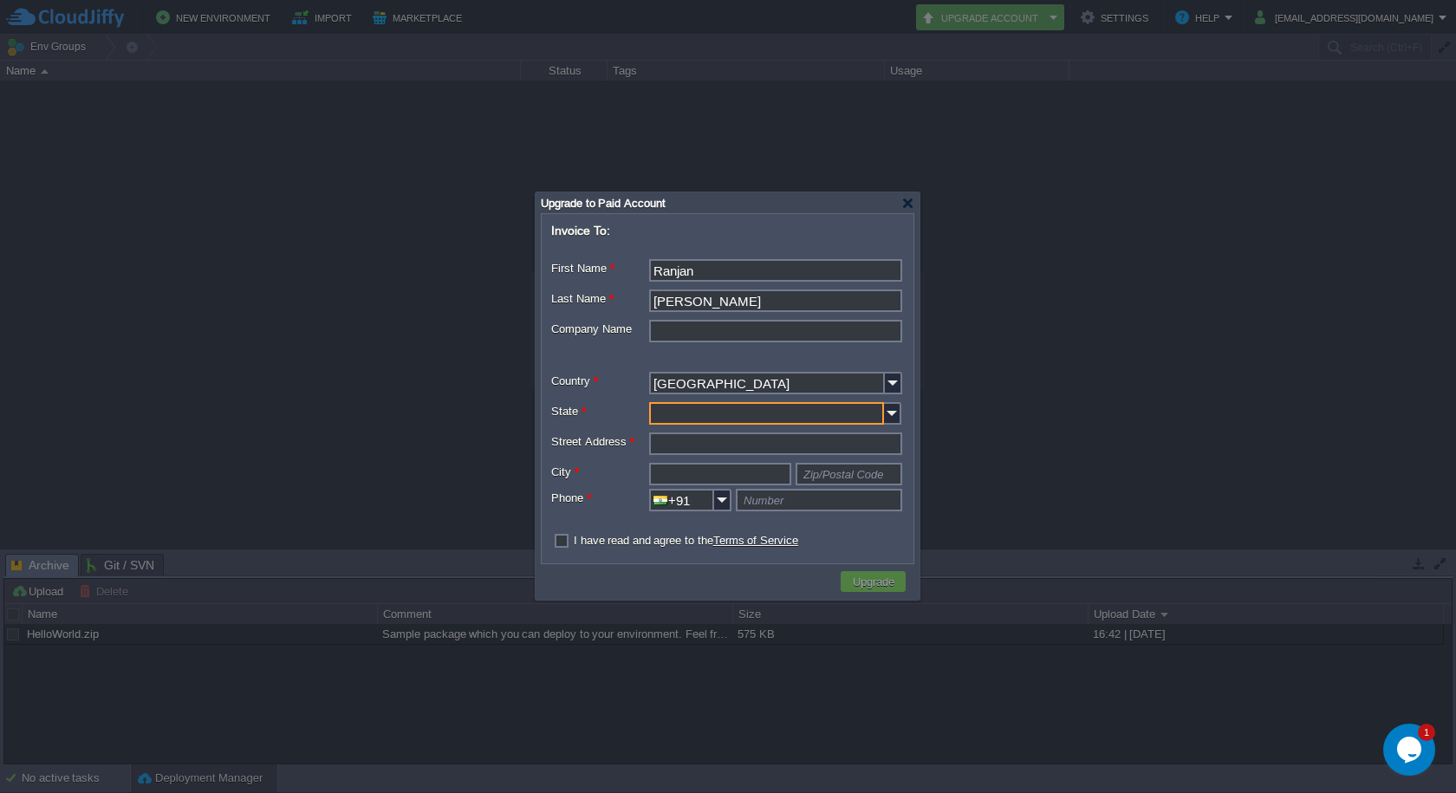
click at [701, 410] on input "State *" at bounding box center [766, 413] width 235 height 23
click at [895, 414] on img at bounding box center [892, 413] width 17 height 23
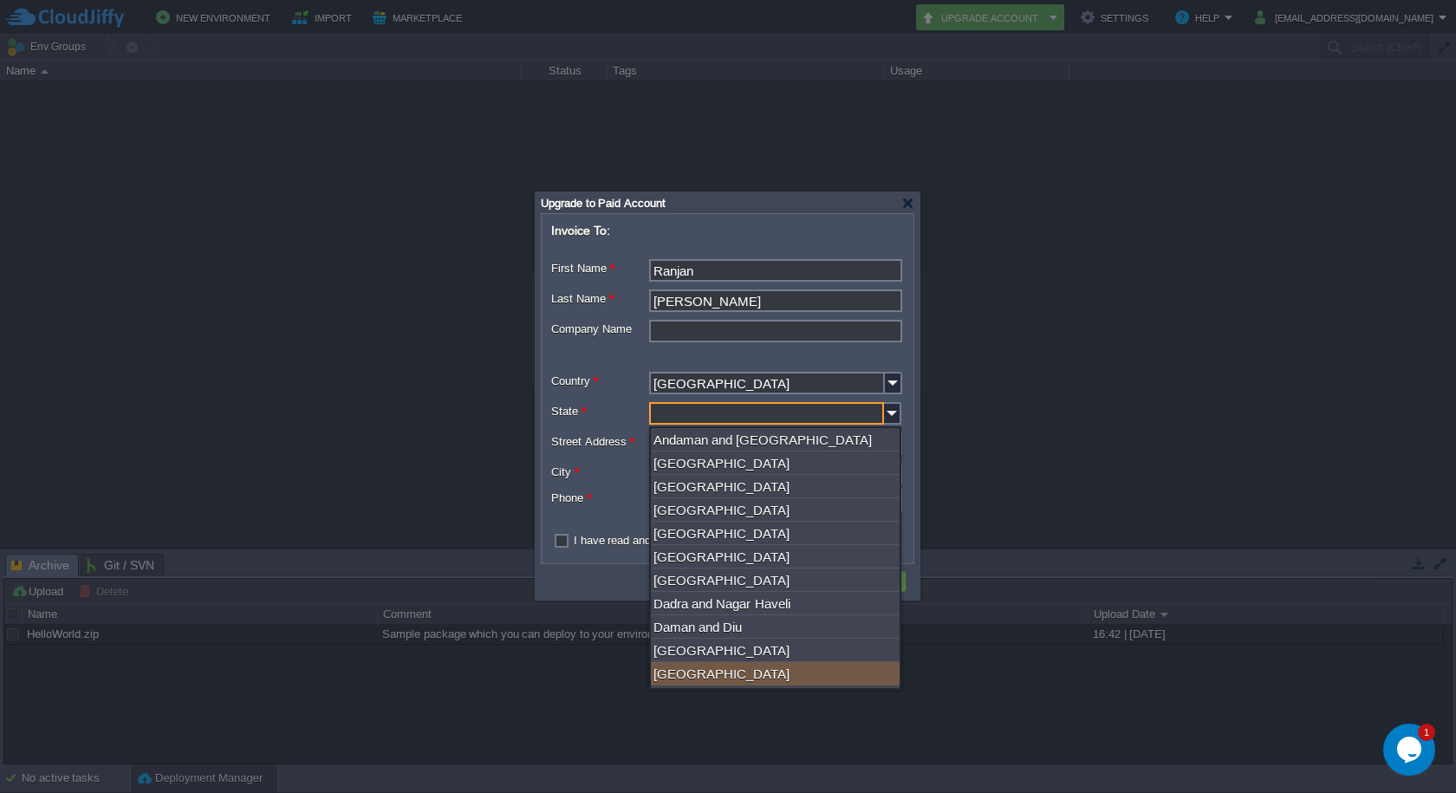
click at [681, 674] on div "Goa" at bounding box center [775, 673] width 249 height 23
type input "Goa"
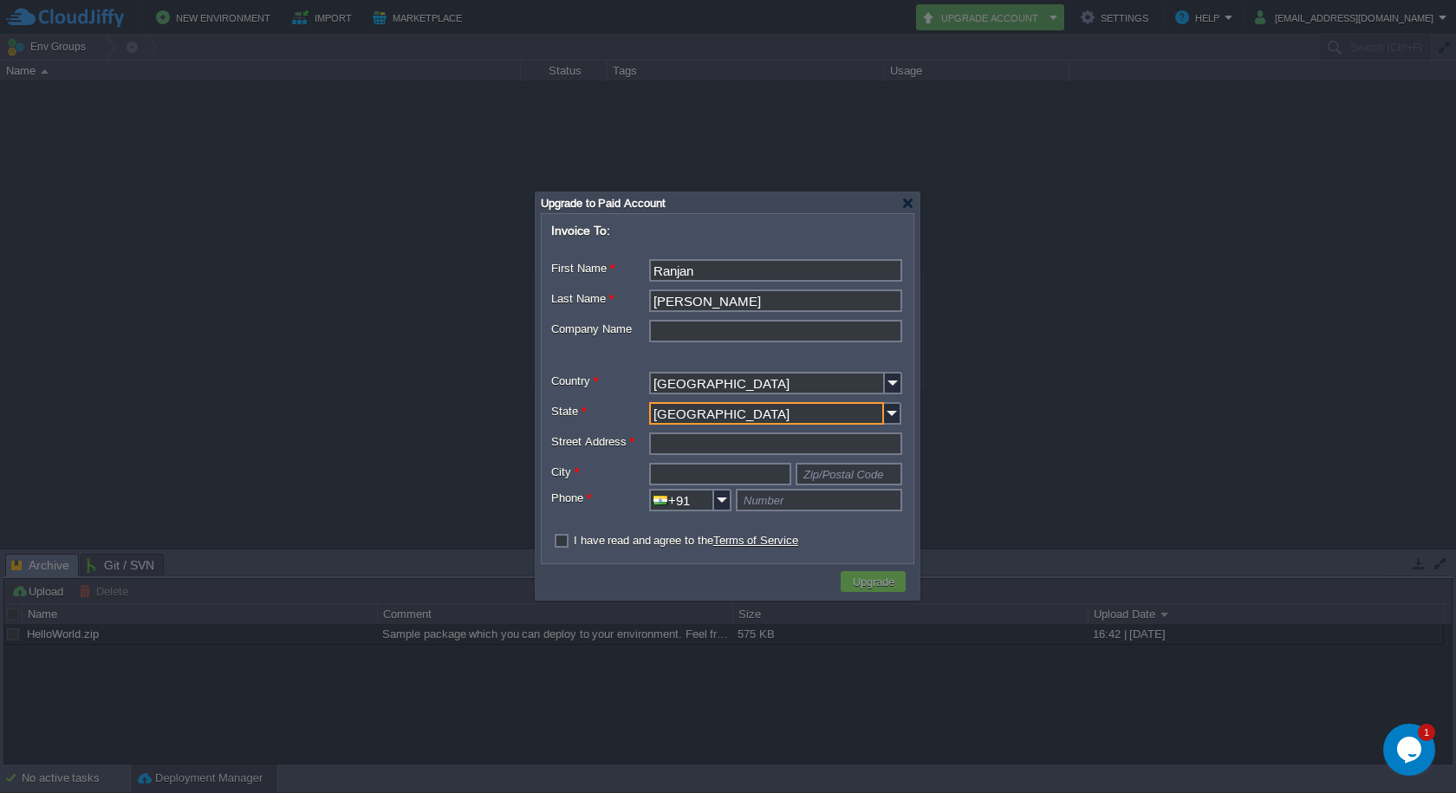
click at [699, 440] on input "Street Address *" at bounding box center [775, 443] width 253 height 23
type input "Chennai"
drag, startPoint x: 699, startPoint y: 440, endPoint x: 617, endPoint y: 442, distance: 82.3
click at [617, 442] on div "Street Address * Chennai" at bounding box center [727, 445] width 353 height 27
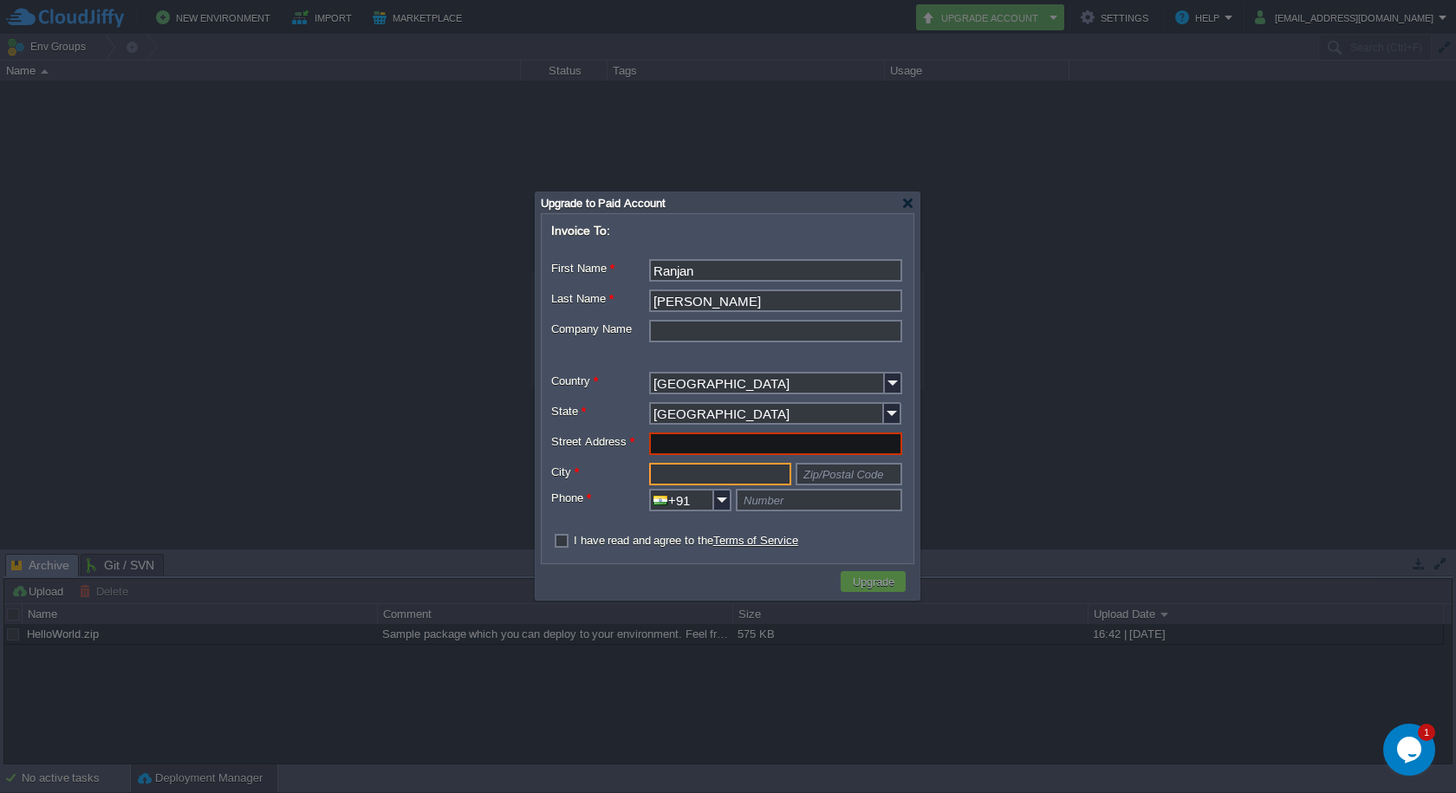
click at [664, 471] on input "text" at bounding box center [720, 474] width 142 height 23
paste input "Chennai"
type input "Chennai"
click at [700, 444] on input "Street Address *" at bounding box center [775, 443] width 253 height 23
type input "Anna"
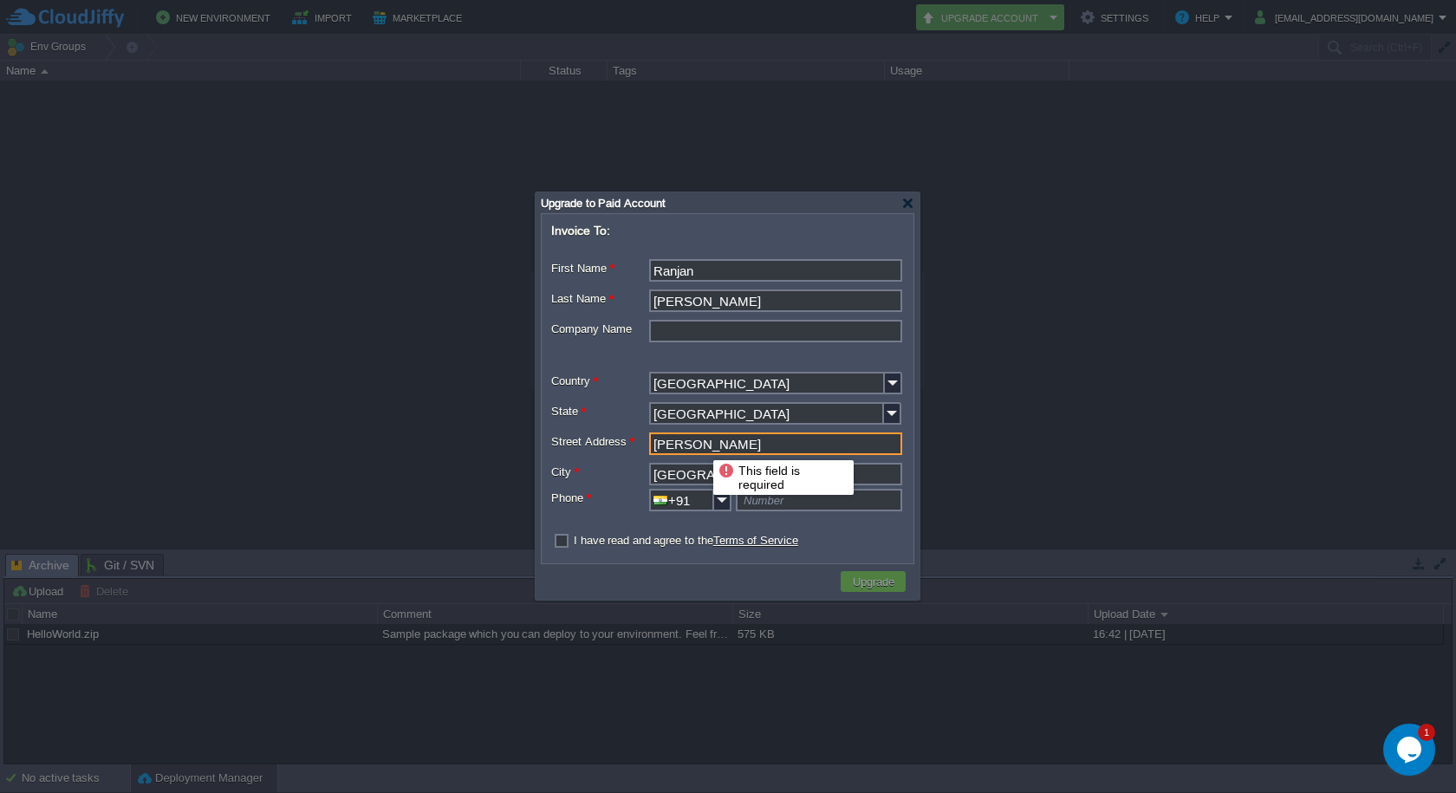
type input "Anna Nagar"
click at [594, 491] on label "Phone *" at bounding box center [600, 498] width 98 height 18
click at [649, 491] on input "+91" at bounding box center [681, 500] width 65 height 23
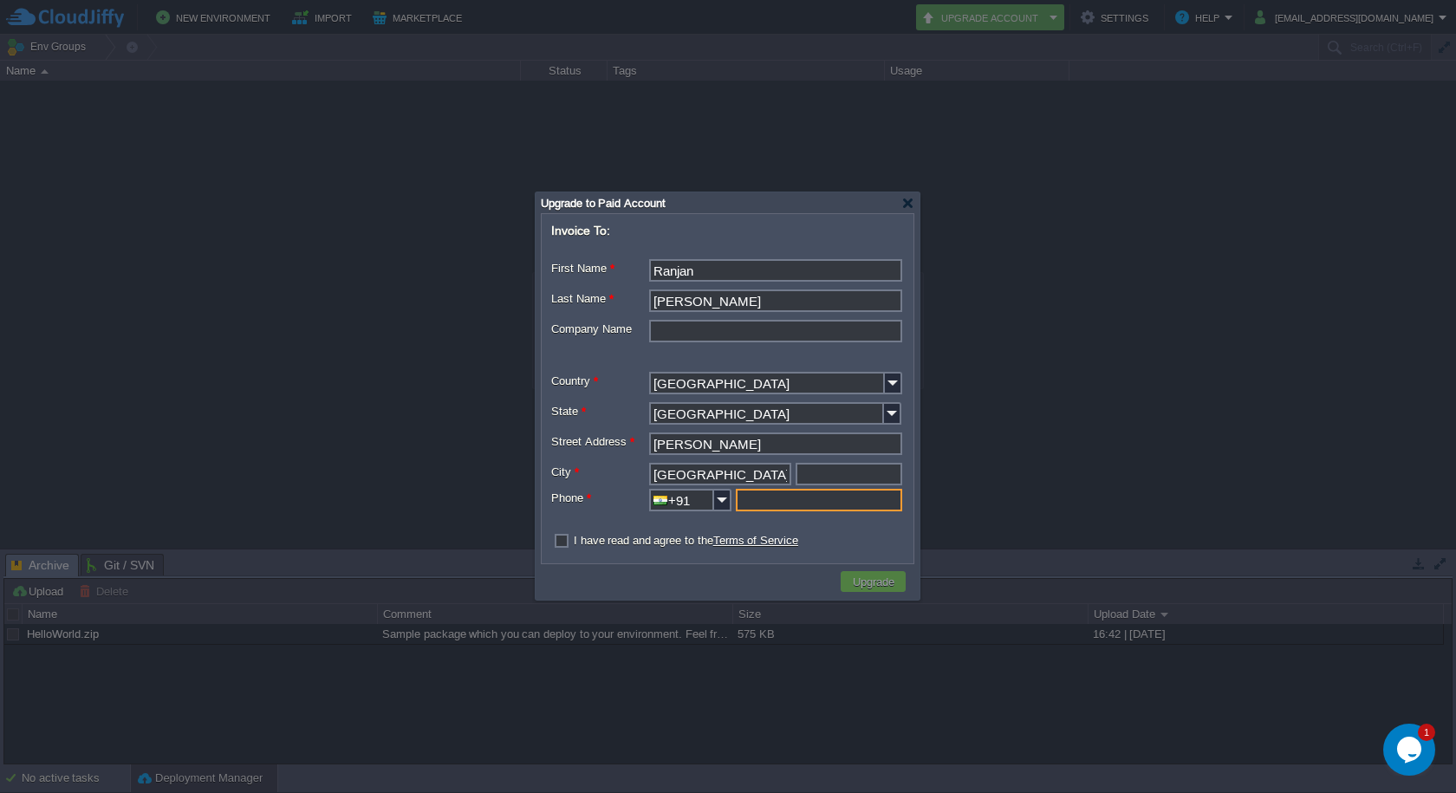
click at [794, 496] on input "text" at bounding box center [819, 500] width 166 height 23
type input "Number"
click at [574, 539] on label "I have read and agree to the Terms of Service" at bounding box center [686, 540] width 224 height 13
click at [562, 539] on input "checkbox" at bounding box center [556, 540] width 11 height 11
checkbox input "true"
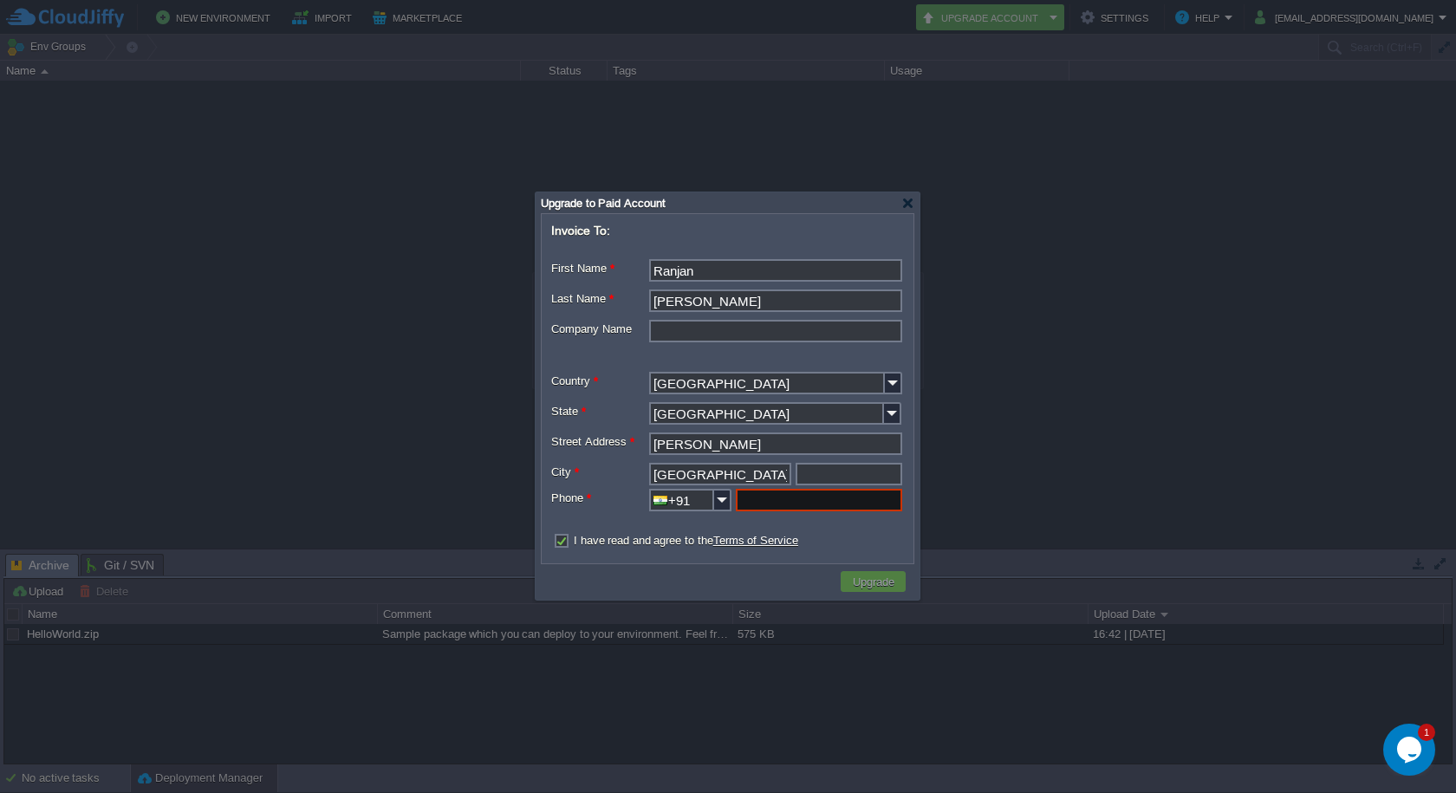
click at [787, 506] on input "text" at bounding box center [819, 500] width 166 height 23
type input "6383599120"
click at [871, 580] on button "Upgrade" at bounding box center [873, 582] width 52 height 16
click at [860, 535] on div "I have read and agree to the Terms of Service" at bounding box center [727, 540] width 353 height 16
click at [903, 194] on div "Upgrade to Paid Account" at bounding box center [727, 202] width 373 height 21
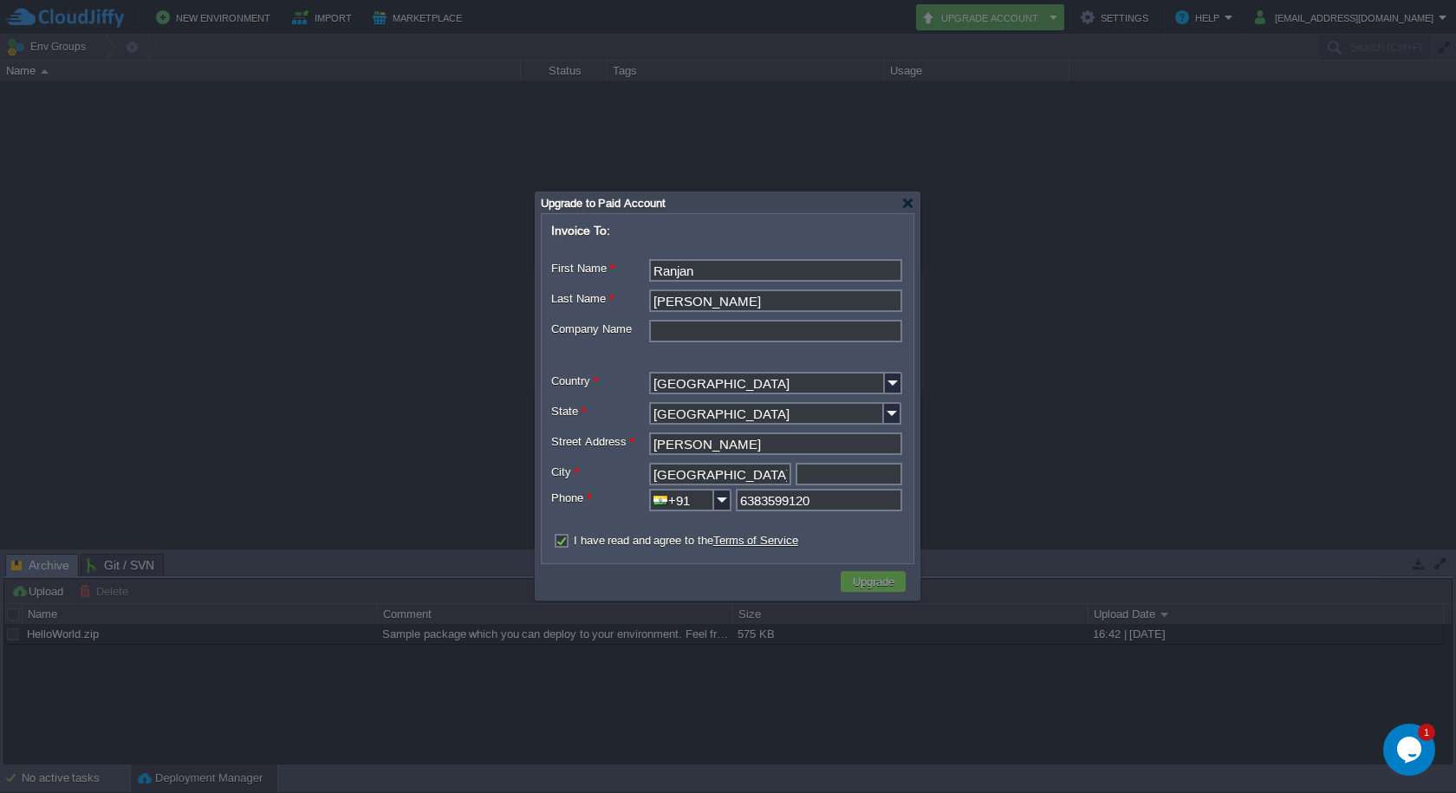
click at [905, 196] on div "Upgrade to Paid Account" at bounding box center [727, 202] width 373 height 21
click at [905, 205] on div at bounding box center [907, 203] width 13 height 13
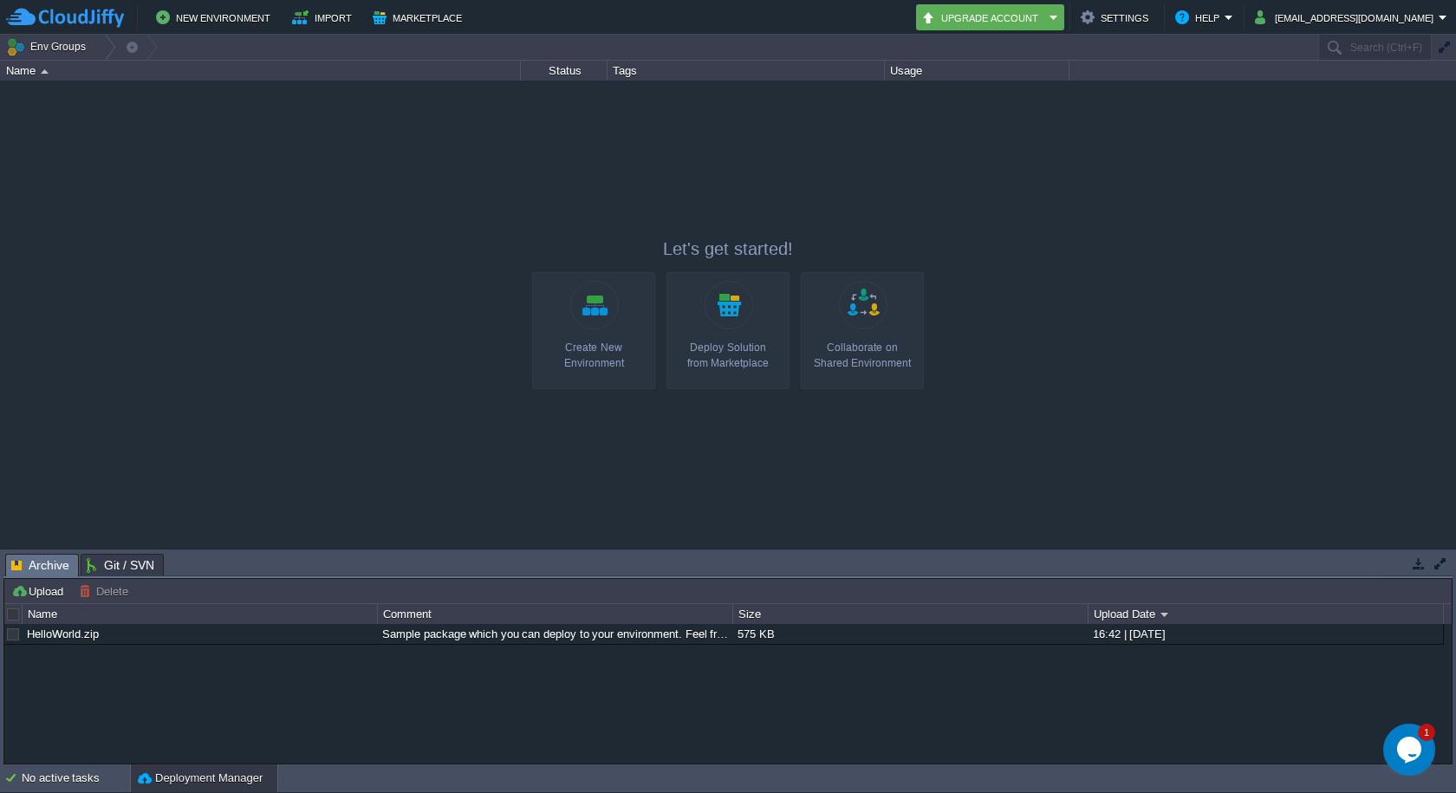
click at [600, 297] on link "Create New Environment" at bounding box center [593, 330] width 123 height 117
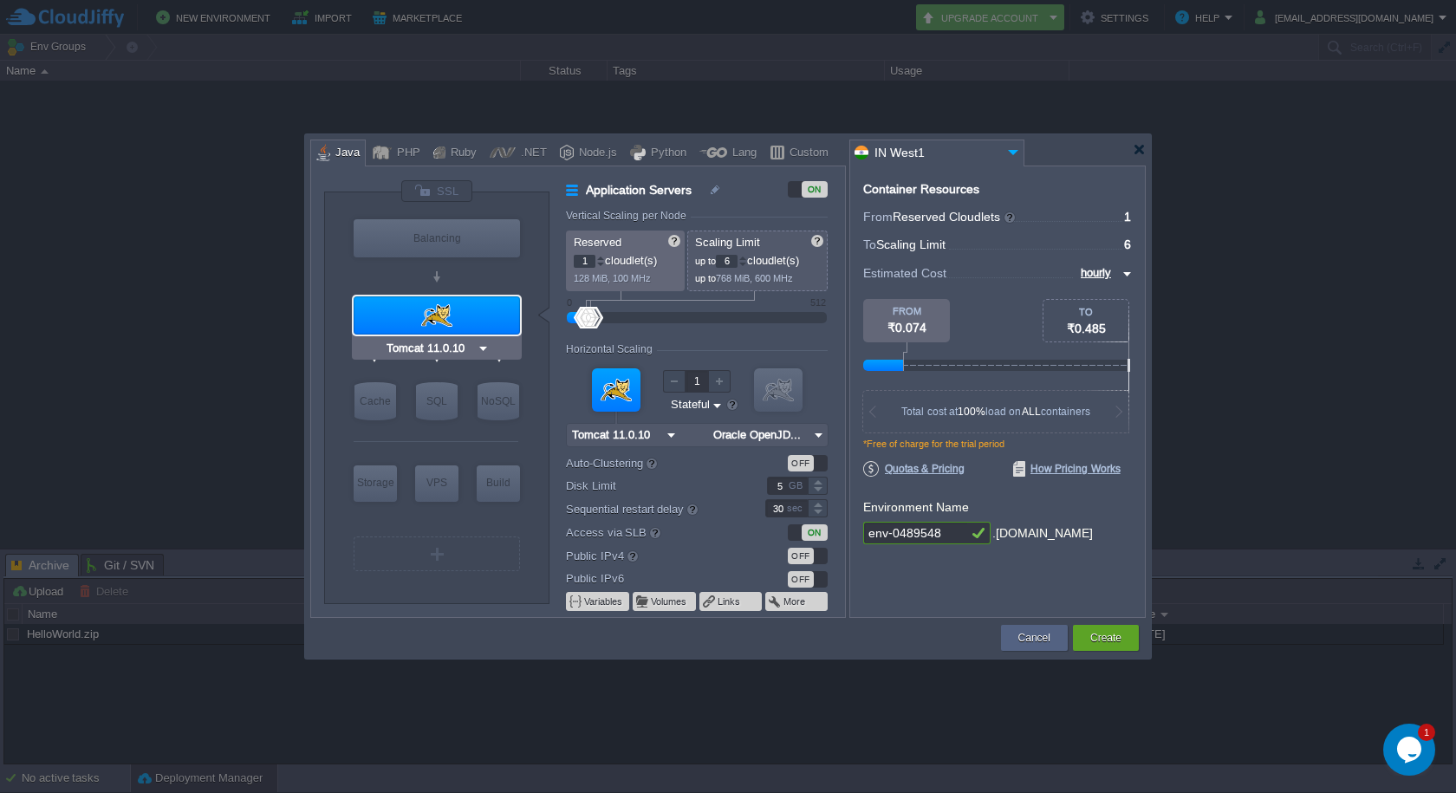
click at [481, 313] on div at bounding box center [436, 315] width 166 height 38
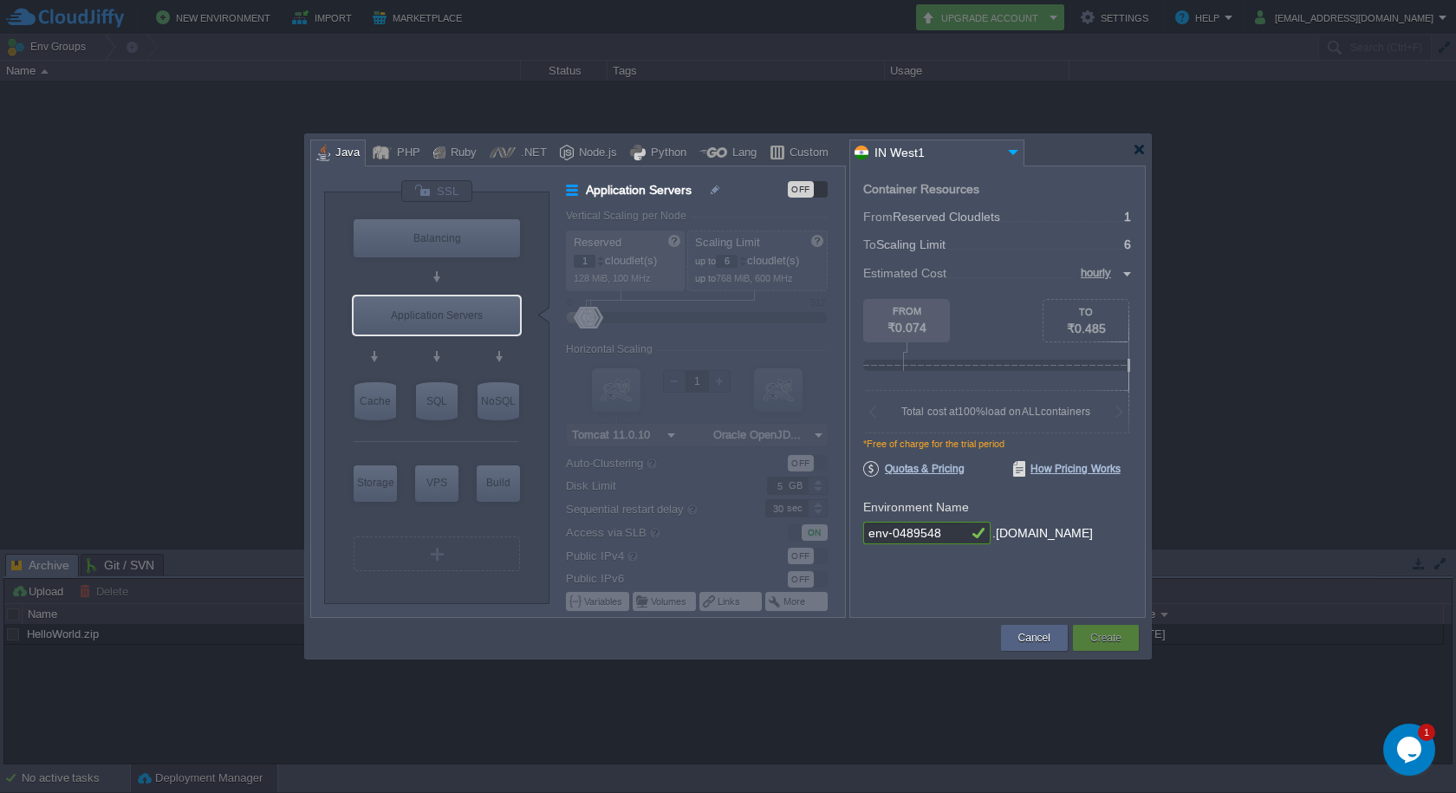
type input "MariaDB 12.0.2"
click at [444, 413] on div "SQL" at bounding box center [437, 401] width 42 height 38
type input "SQL Databases"
type input "4"
type input "MariaDB 12.0.2"
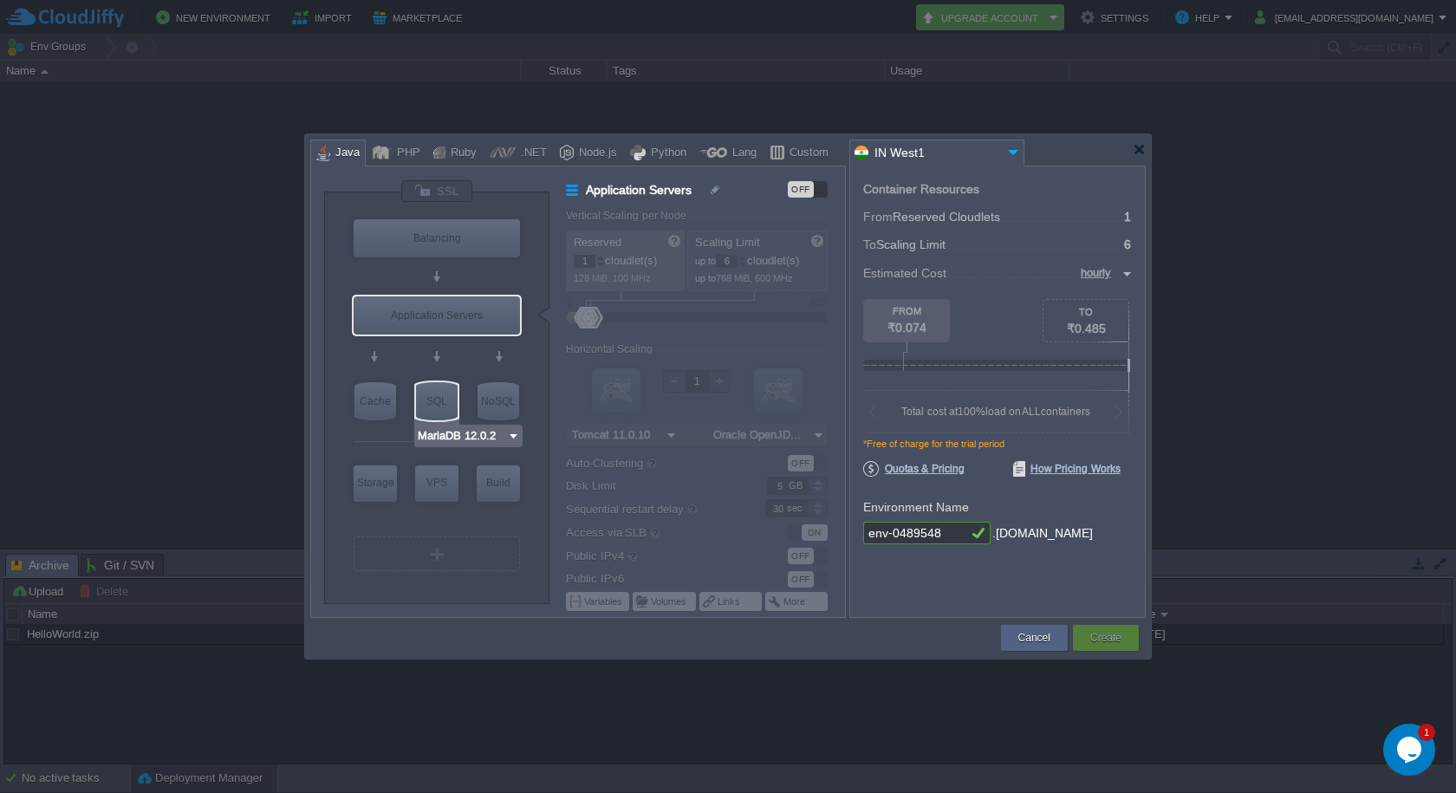
type input "12.0.2-almalin..."
type input "Stateless"
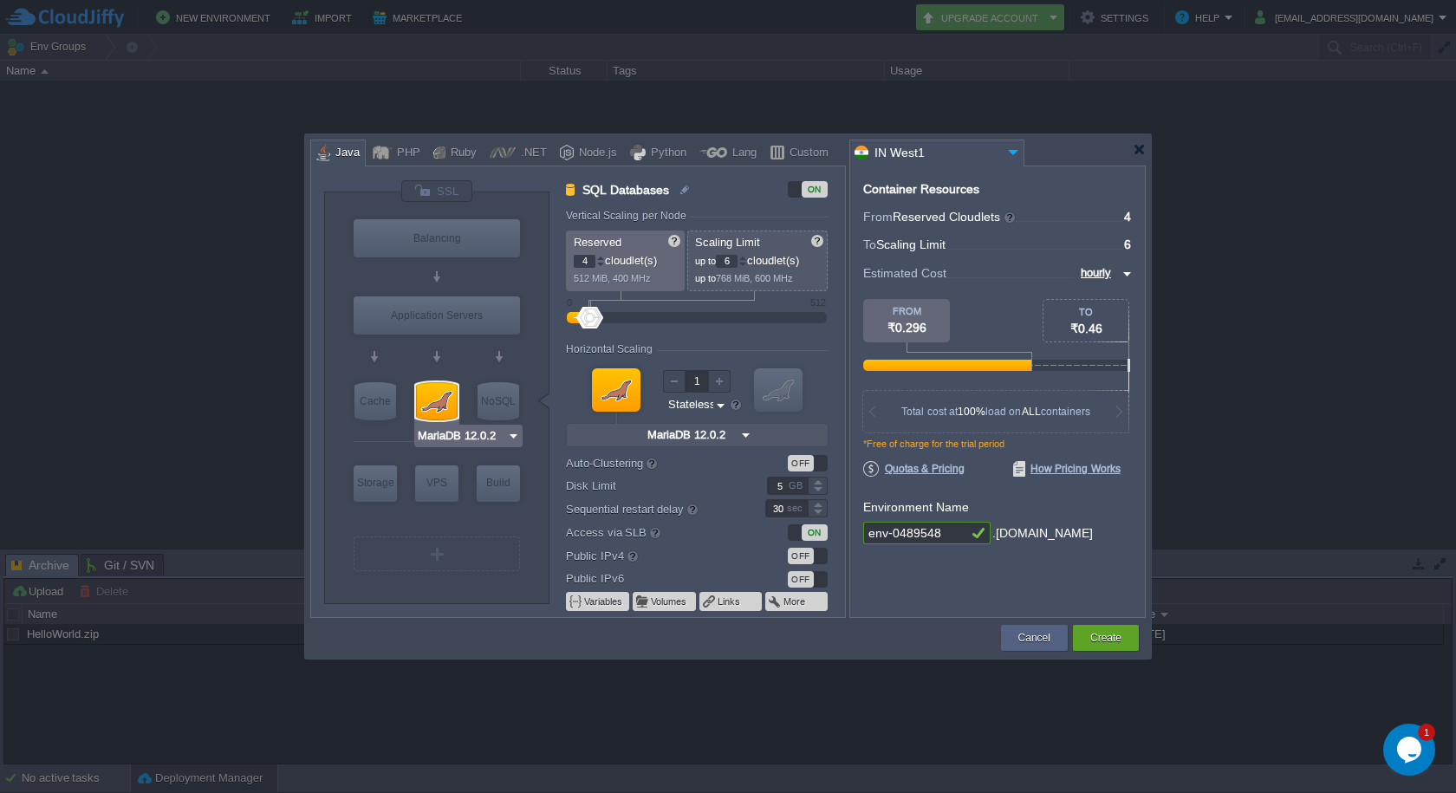
click at [516, 438] on img at bounding box center [513, 435] width 13 height 17
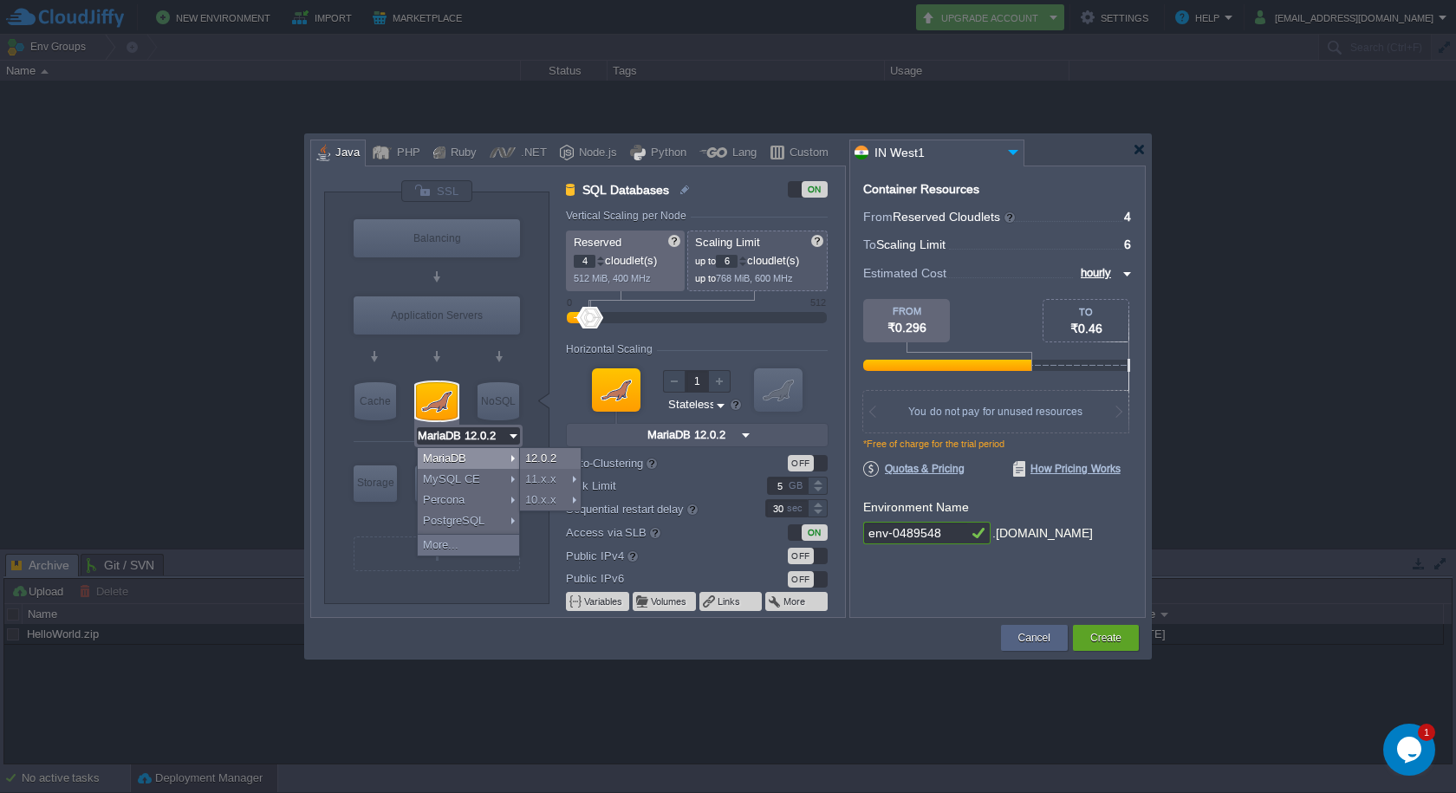
click at [729, 260] on input "6" at bounding box center [727, 261] width 22 height 13
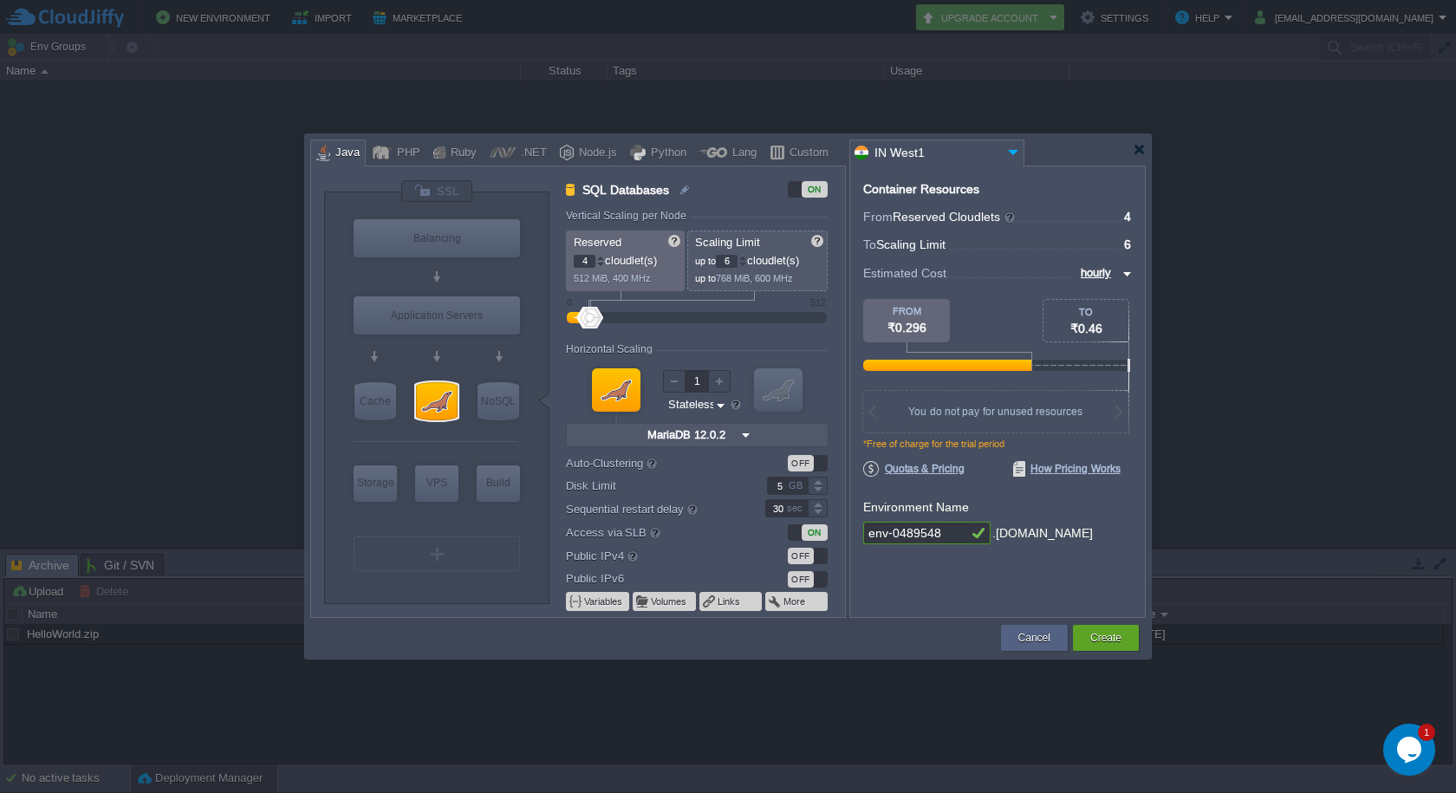
click at [729, 260] on input "6" at bounding box center [727, 261] width 22 height 13
type input "12"
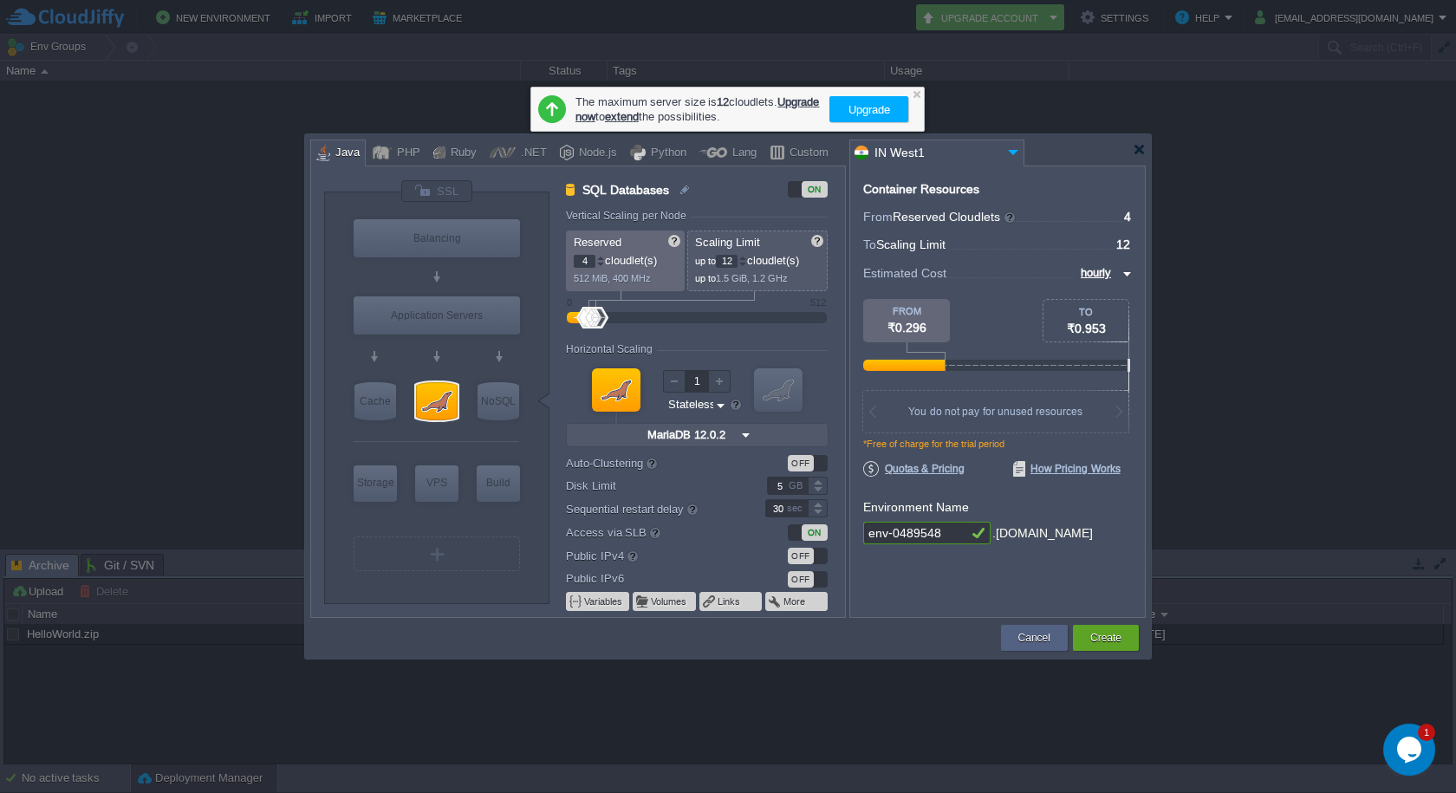
type input "MariaDB 12.0.2"
type input "12"
click at [450, 412] on div at bounding box center [437, 401] width 42 height 38
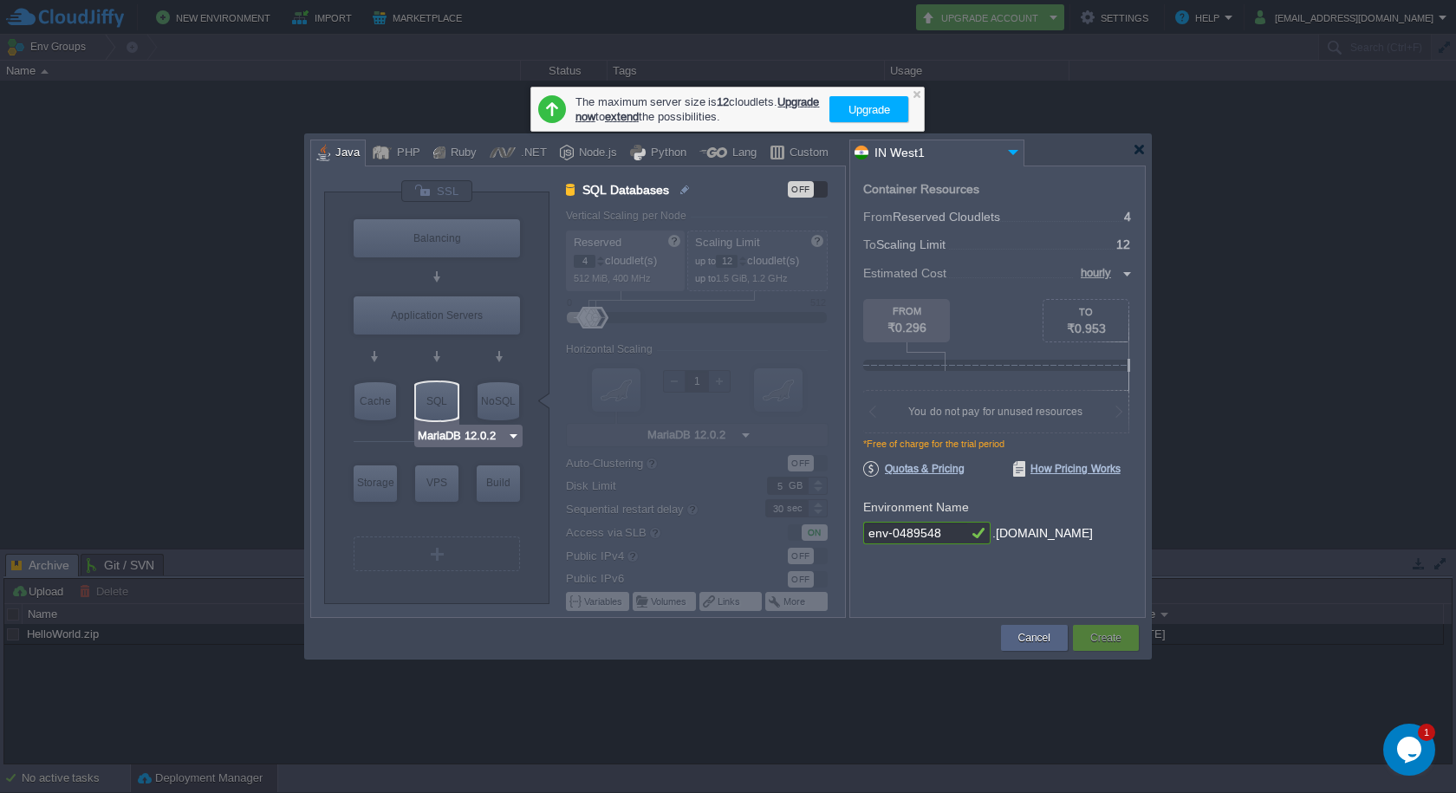
click at [512, 431] on img at bounding box center [513, 435] width 13 height 17
click at [956, 532] on input "env-0489548" at bounding box center [915, 533] width 104 height 23
click at [952, 598] on div "Container Resources From Reserved Cloudlets ... = 4 not added To Scaling Limit …" at bounding box center [997, 391] width 296 height 452
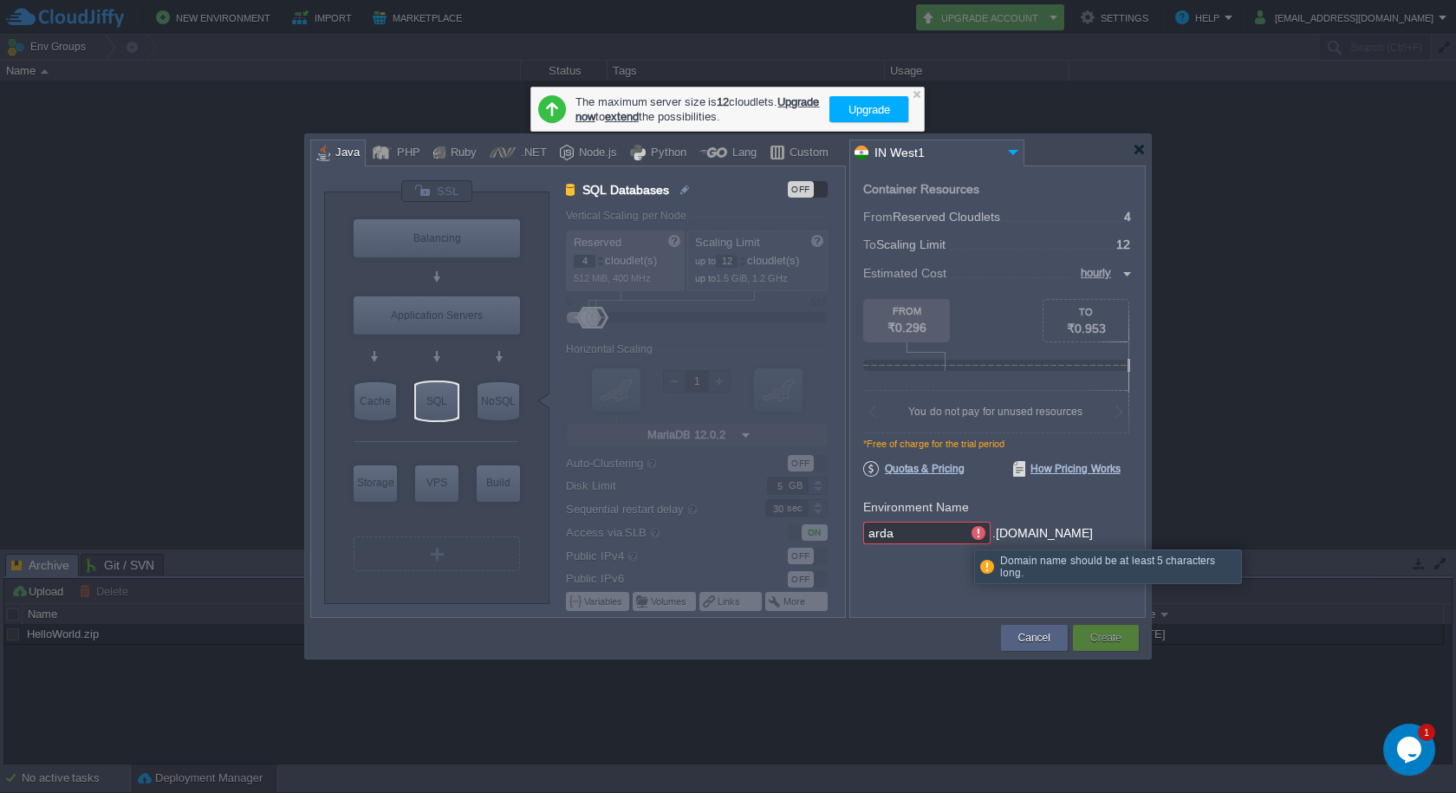
click at [903, 528] on input "arda" at bounding box center [915, 533] width 104 height 23
type input "ardaconf"
click at [885, 571] on div "Container Resources From Reserved Cloudlets ... = 4 not added To Scaling Limit …" at bounding box center [997, 391] width 296 height 452
